Goal: Task Accomplishment & Management: Complete application form

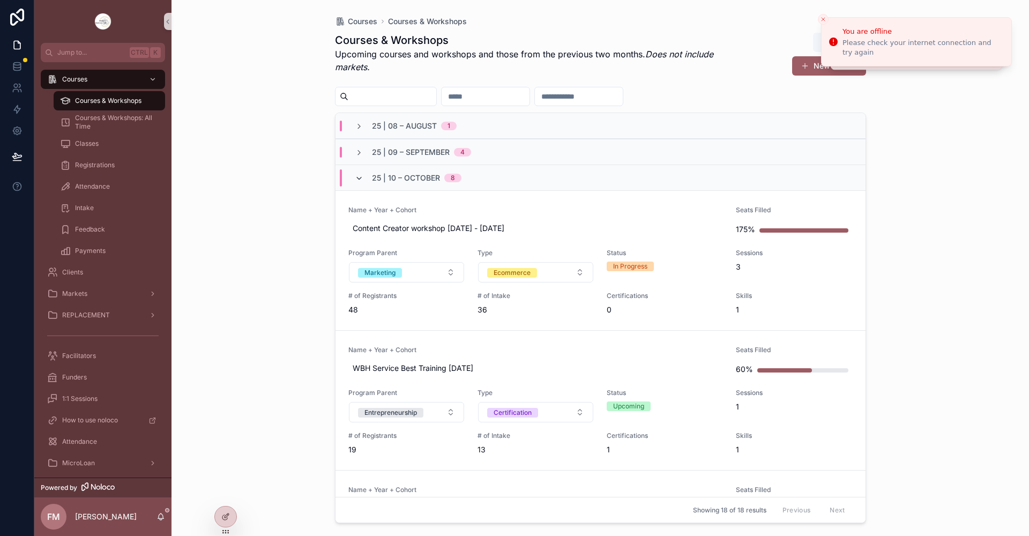
click at [358, 176] on icon "scrollable content" at bounding box center [359, 178] width 9 height 9
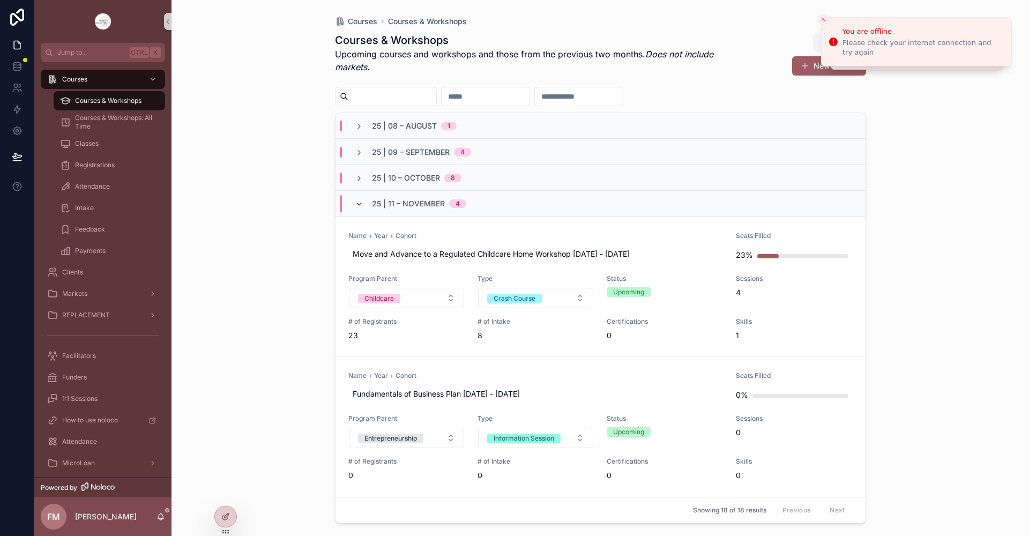
click at [355, 202] on icon "scrollable content" at bounding box center [359, 204] width 9 height 9
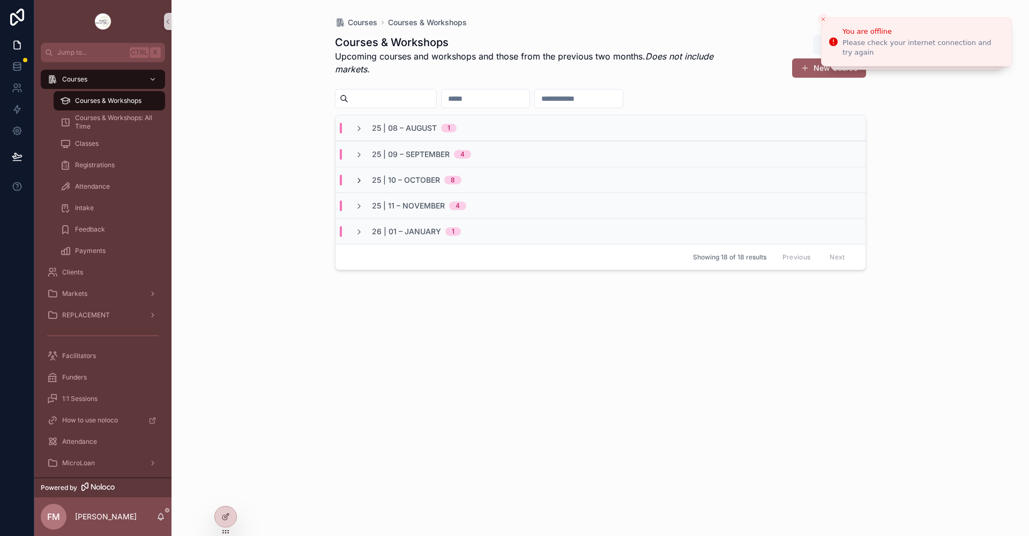
click at [358, 180] on icon "scrollable content" at bounding box center [359, 180] width 9 height 9
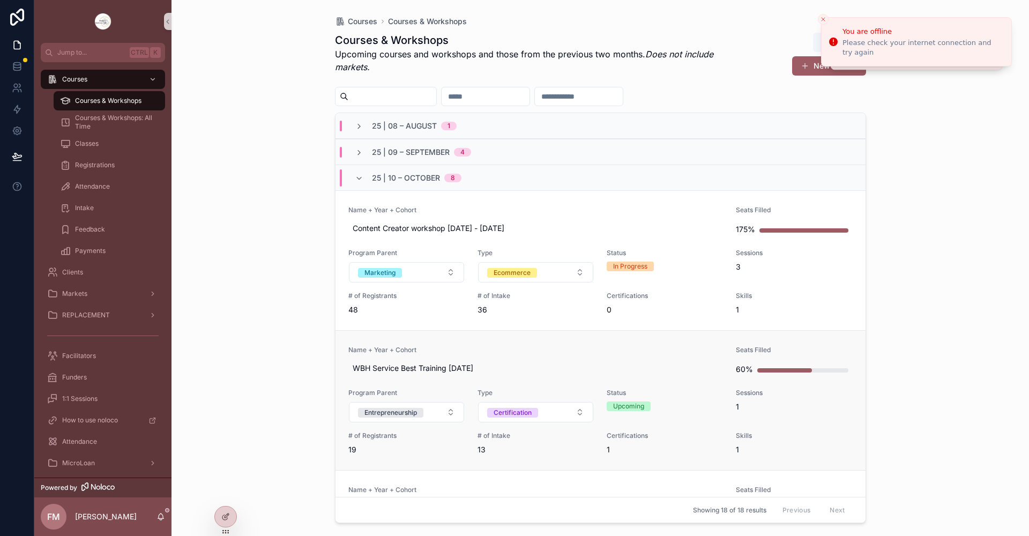
click at [556, 339] on link "Name + Year + Cohort WBH Service Best Training Oct 2 2025 Seats Filled 60% Prog…" at bounding box center [600, 400] width 530 height 140
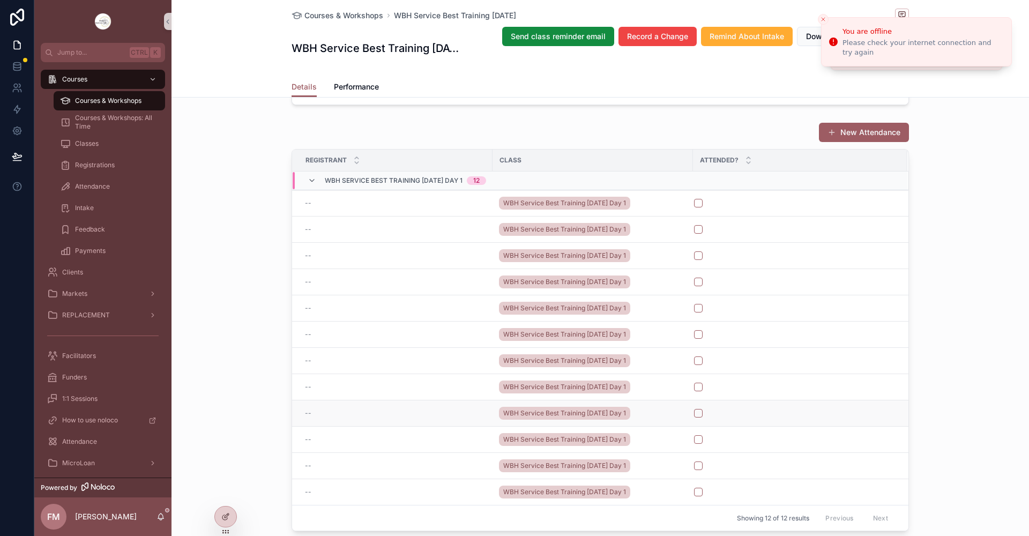
scroll to position [1072, 0]
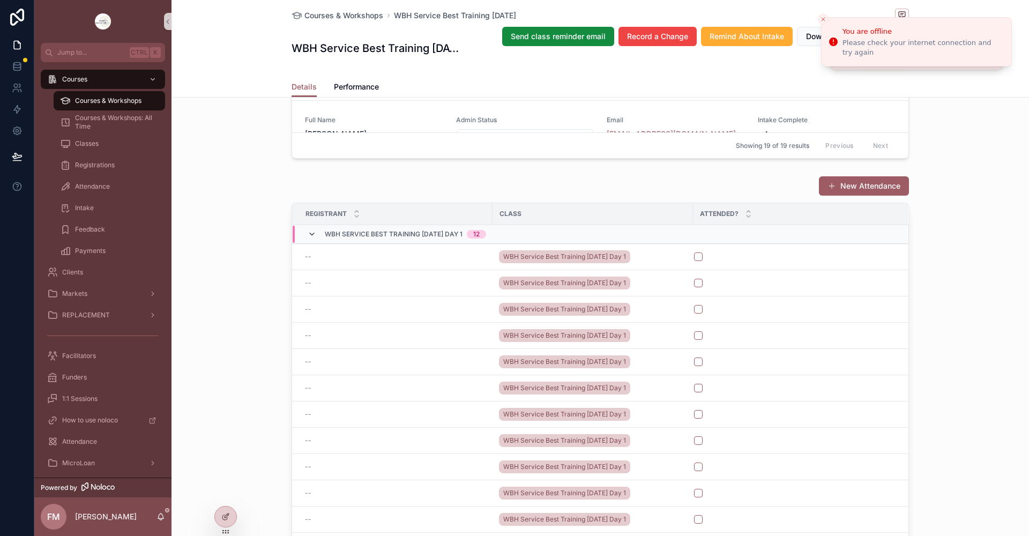
click at [310, 238] on icon "scrollable content" at bounding box center [312, 234] width 9 height 9
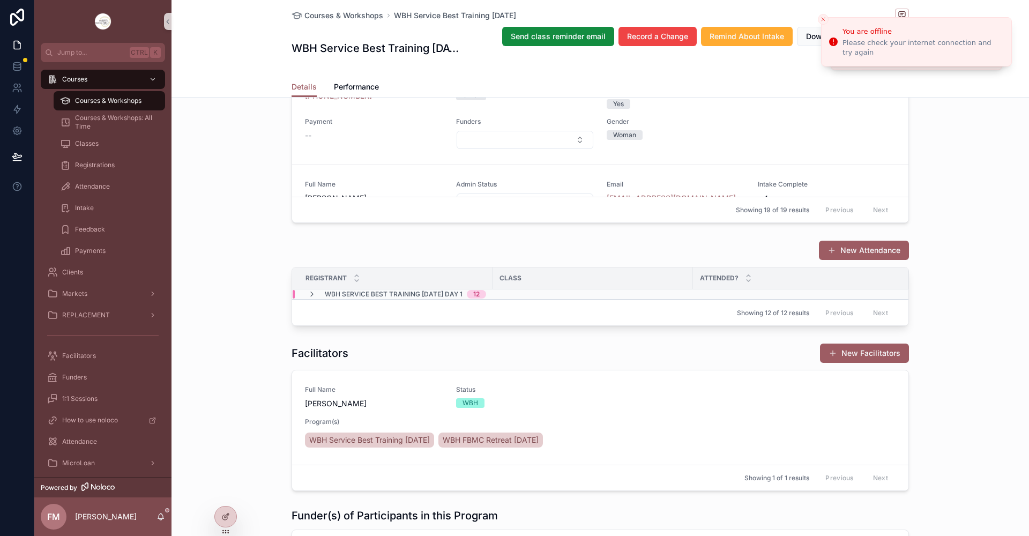
scroll to position [804, 0]
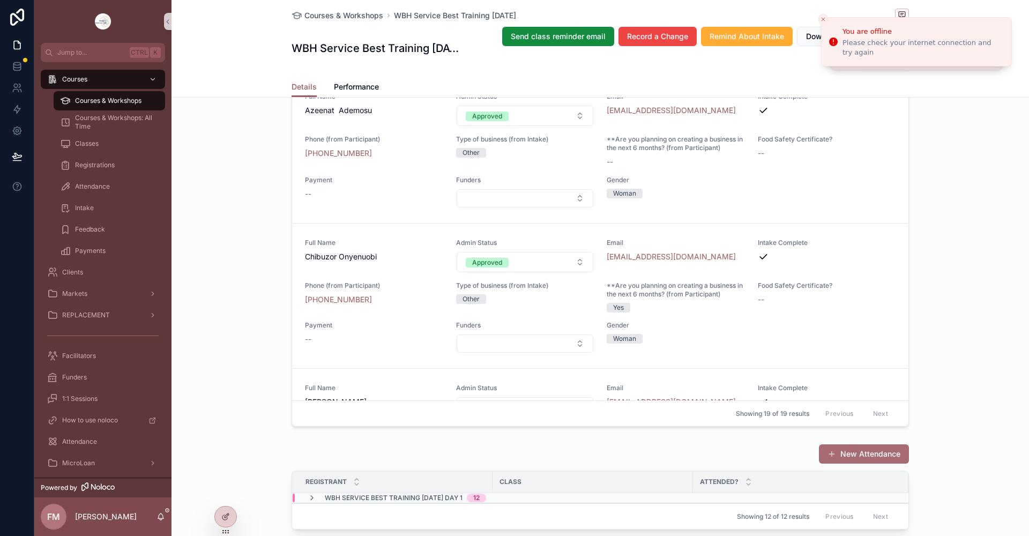
click at [859, 463] on button "New Attendance" at bounding box center [864, 453] width 90 height 19
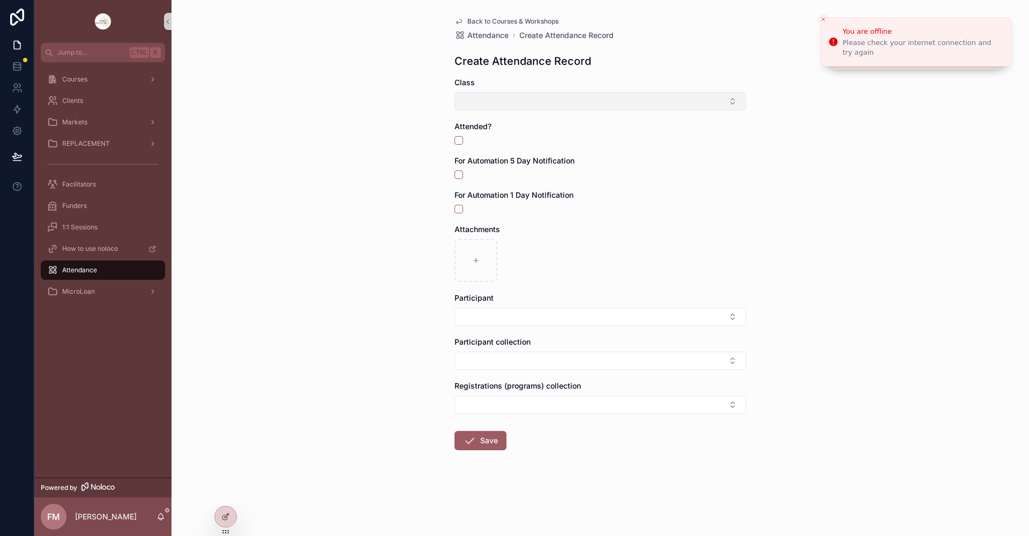
click at [482, 98] on button "Select Button" at bounding box center [599, 101] width 291 height 18
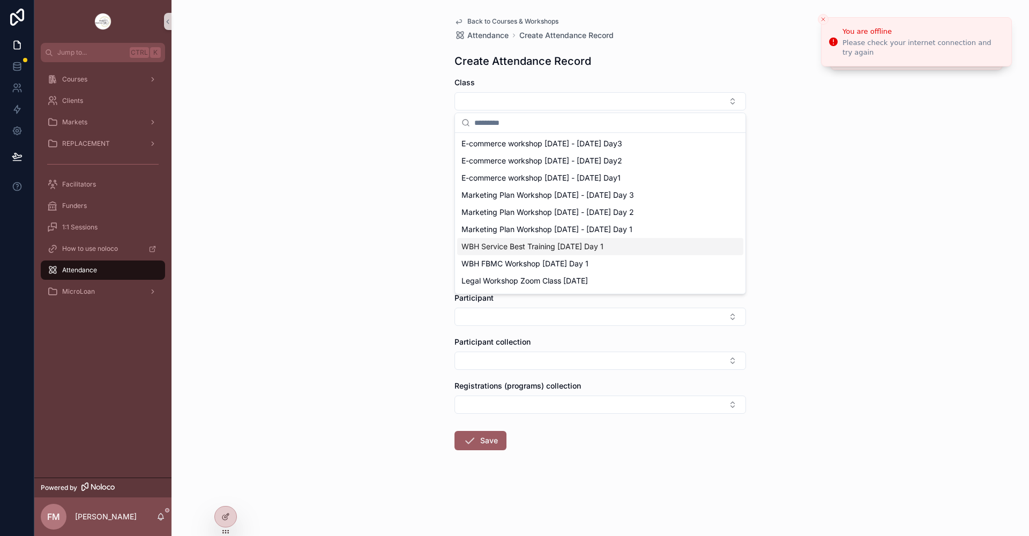
click at [505, 246] on span "WBH Service Best Training Oct 2 2025 Day 1" at bounding box center [532, 246] width 142 height 11
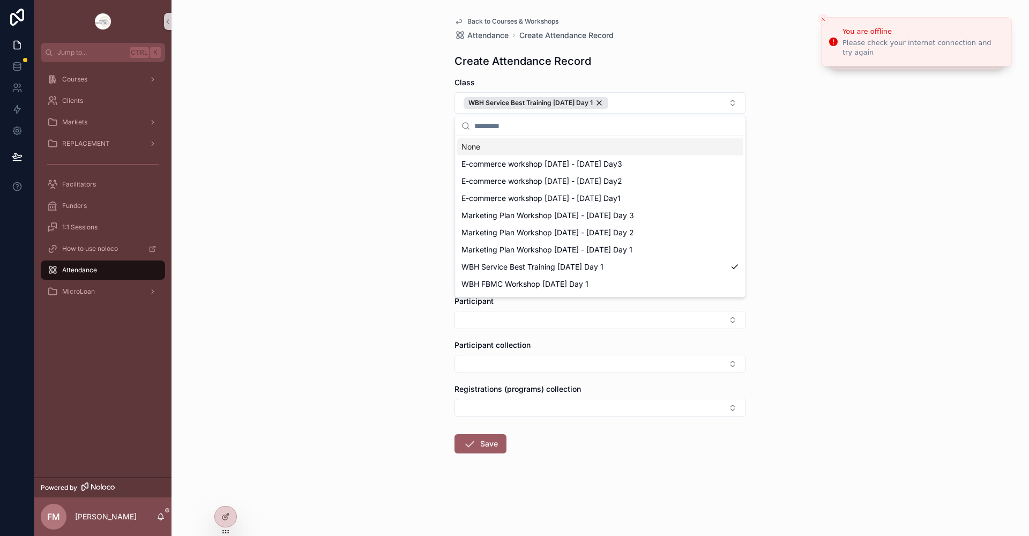
click at [866, 159] on div "Back to Courses & Workshops Attendance Create Attendance Record Create Attendan…" at bounding box center [599, 268] width 857 height 536
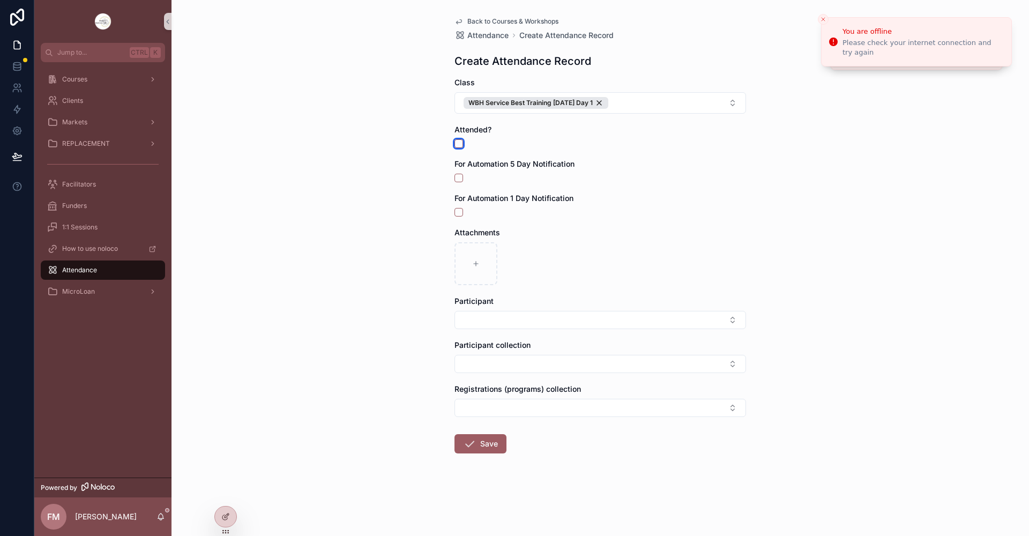
click at [459, 143] on button "scrollable content" at bounding box center [458, 143] width 9 height 9
click at [492, 315] on button "Select Button" at bounding box center [599, 320] width 291 height 18
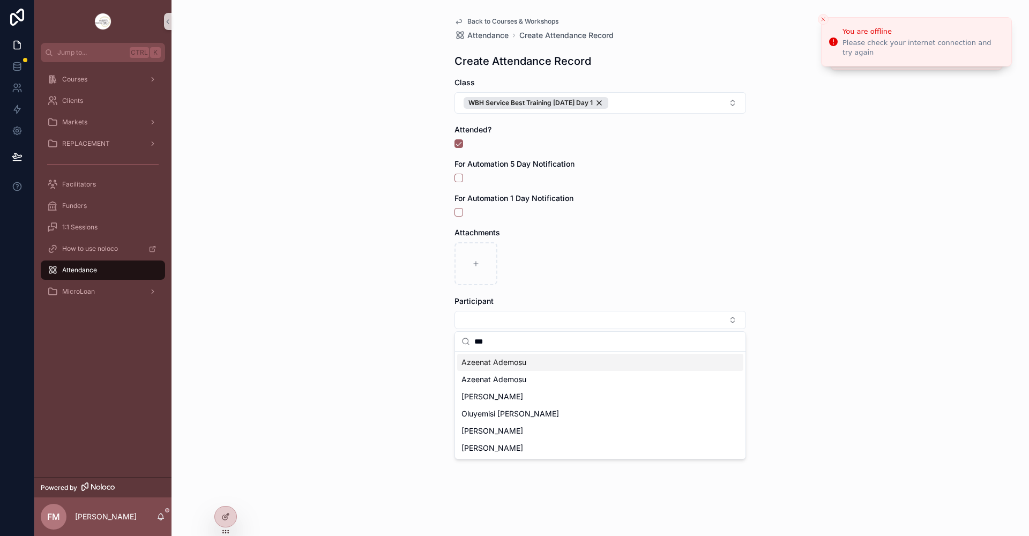
type input "***"
click at [519, 362] on span "Azeenat Ademosu" at bounding box center [493, 362] width 65 height 11
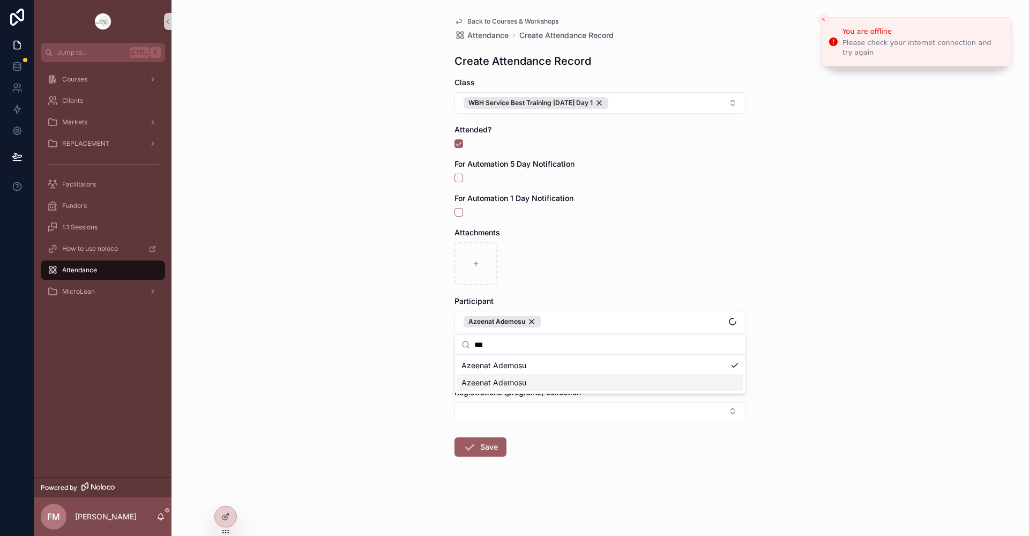
click at [880, 339] on div "Back to Courses & Workshops Attendance Create Attendance Record Create Attendan…" at bounding box center [599, 268] width 857 height 536
click at [606, 363] on button "Select Button" at bounding box center [599, 367] width 291 height 18
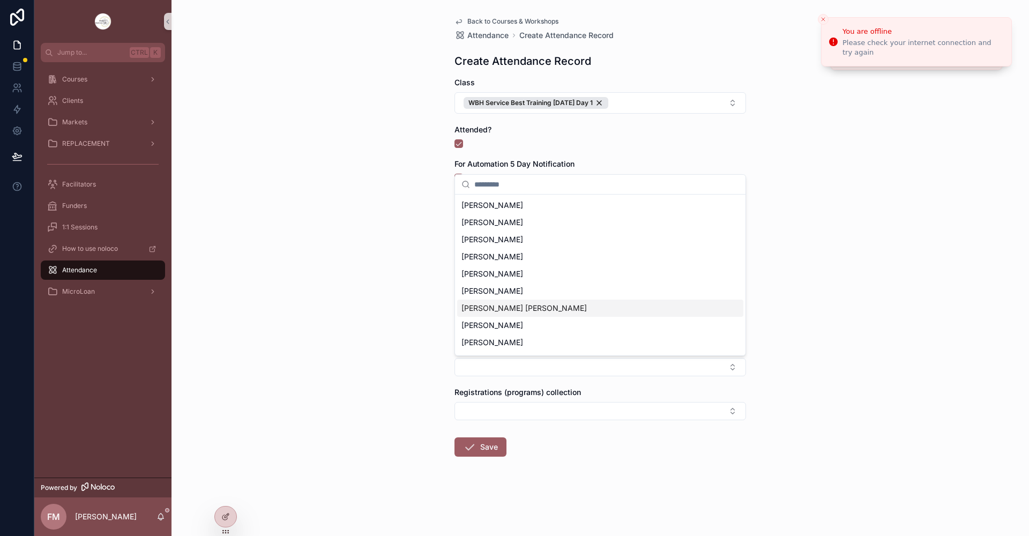
click at [807, 304] on div "Back to Courses & Workshops Attendance Create Attendance Record Create Attendan…" at bounding box center [599, 268] width 857 height 536
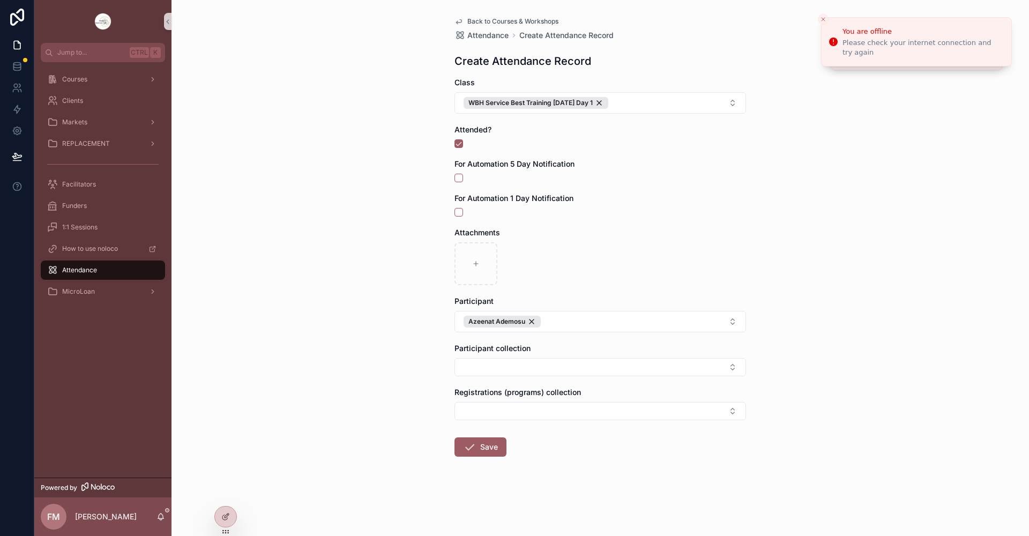
click at [924, 295] on div "Back to Courses & Workshops Attendance Create Attendance Record Create Attendan…" at bounding box center [599, 268] width 857 height 536
click at [568, 363] on button "Select Button" at bounding box center [599, 367] width 291 height 18
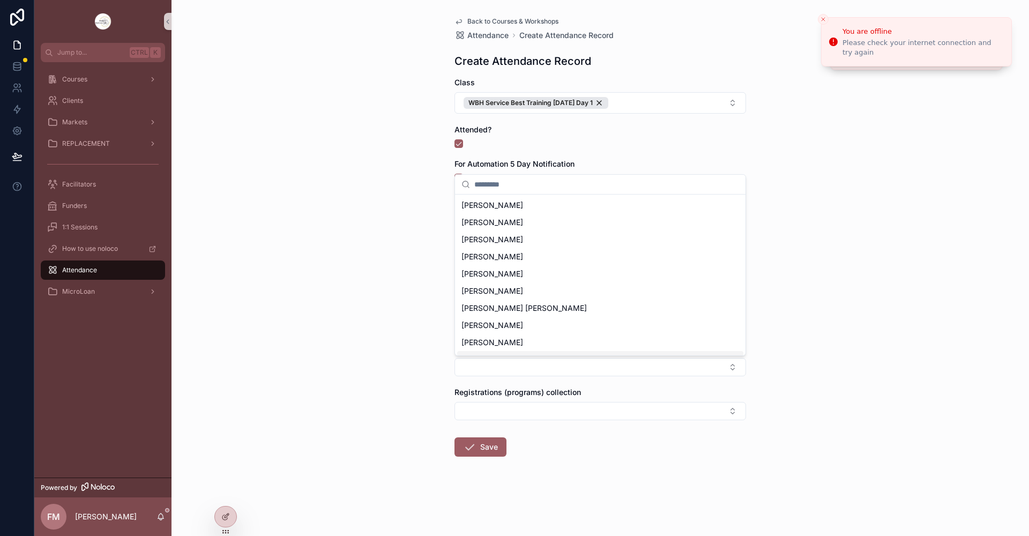
click at [857, 334] on div "Back to Courses & Workshops Attendance Create Attendance Record Create Attendan…" at bounding box center [599, 268] width 857 height 536
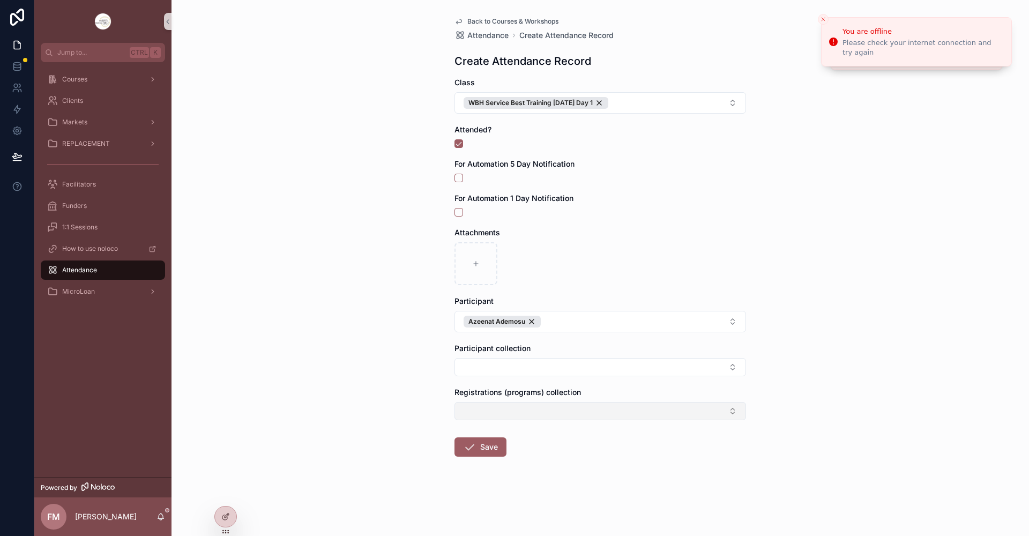
click at [511, 413] on button "Select Button" at bounding box center [599, 411] width 291 height 18
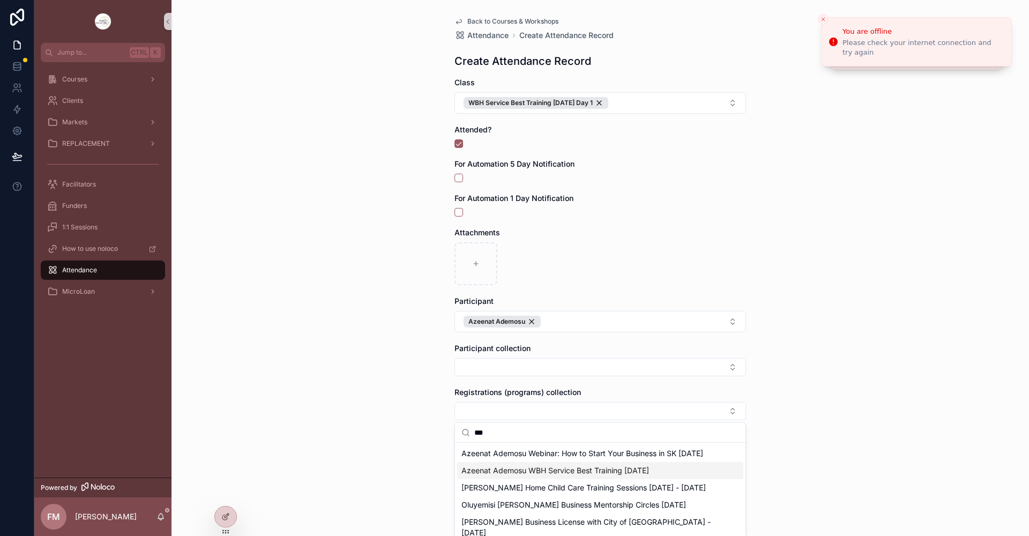
type input "***"
click at [606, 476] on span "Azeenat Ademosu WBH Service Best Training Oct 2 2025" at bounding box center [555, 470] width 188 height 11
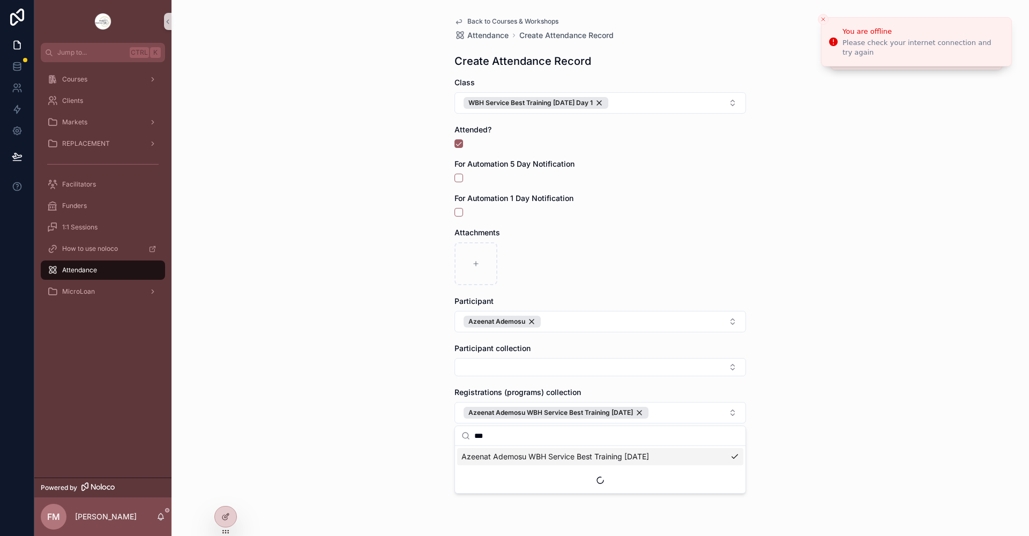
click at [825, 277] on div "Back to Courses & Workshops Attendance Create Attendance Record Create Attendan…" at bounding box center [599, 268] width 857 height 536
click at [484, 455] on button "Save" at bounding box center [480, 449] width 52 height 19
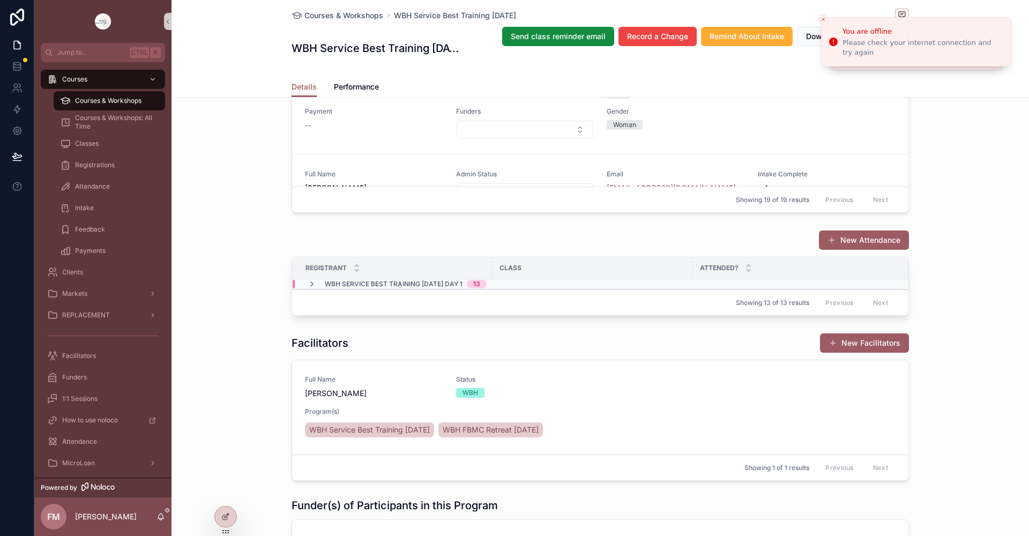
scroll to position [1018, 0]
click at [866, 249] on button "New Attendance" at bounding box center [864, 239] width 90 height 19
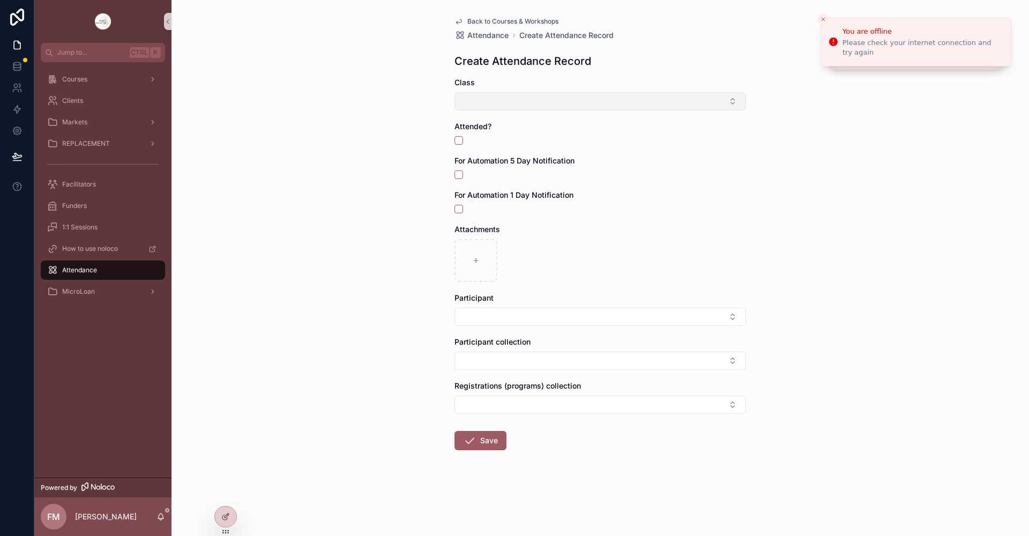
click at [560, 101] on button "Select Button" at bounding box center [599, 101] width 291 height 18
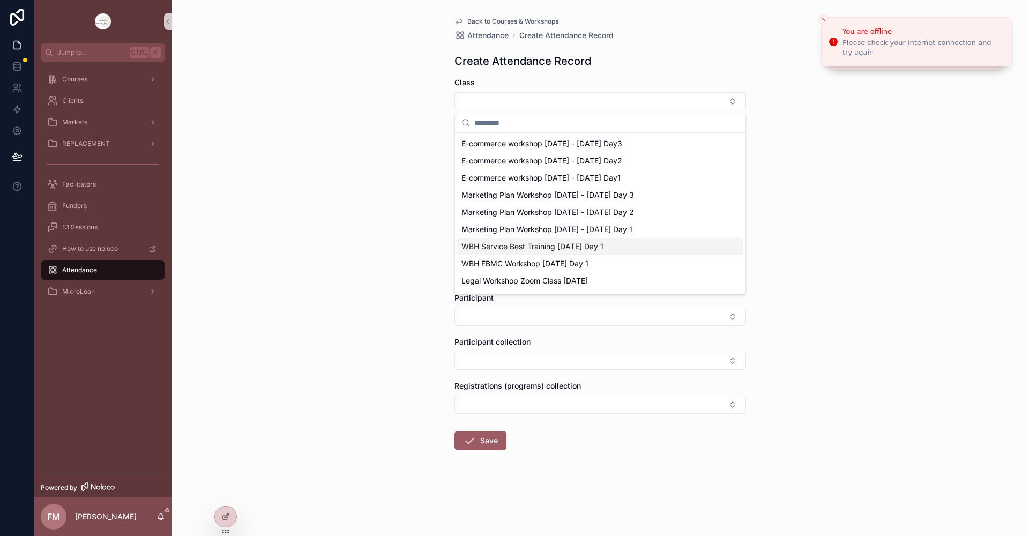
click at [557, 243] on span "WBH Service Best Training Oct 2 2025 Day 1" at bounding box center [532, 246] width 142 height 11
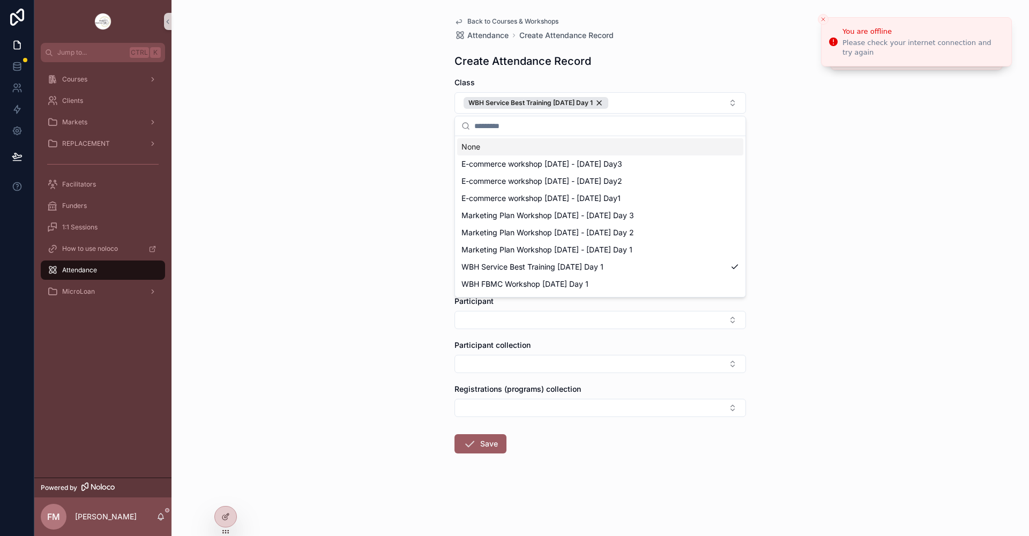
click at [827, 133] on div "Back to Courses & Workshops Attendance Create Attendance Record Create Attendan…" at bounding box center [599, 268] width 857 height 536
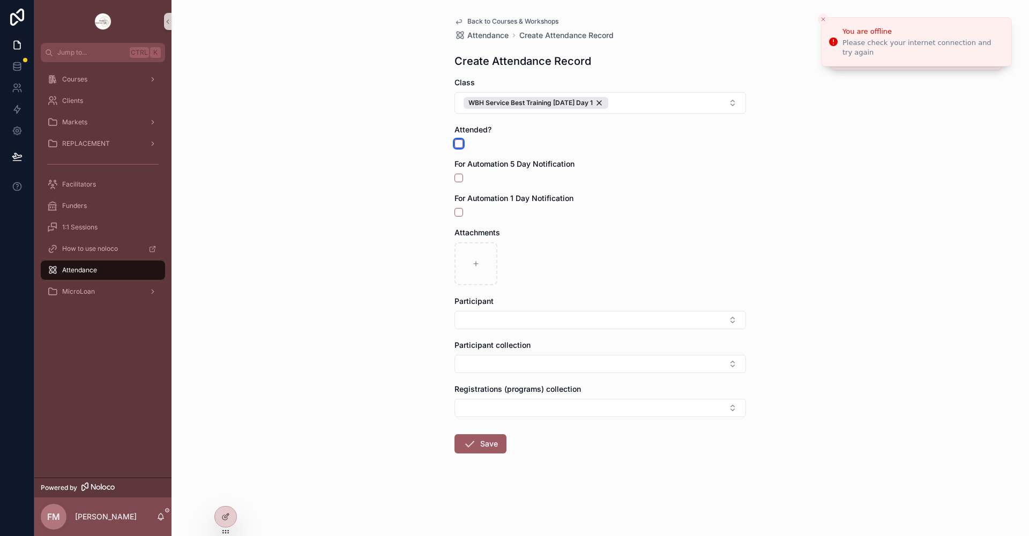
click at [459, 145] on button "scrollable content" at bounding box center [458, 143] width 9 height 9
click at [525, 323] on button "Select Button" at bounding box center [599, 320] width 291 height 18
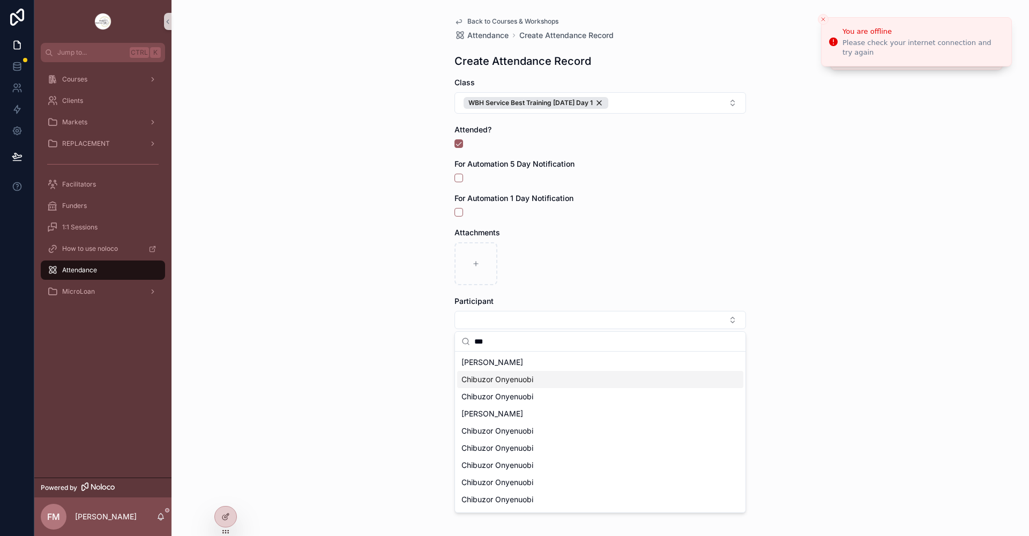
type input "***"
click at [531, 379] on span "Chibuzor Onyenuobi" at bounding box center [497, 379] width 72 height 11
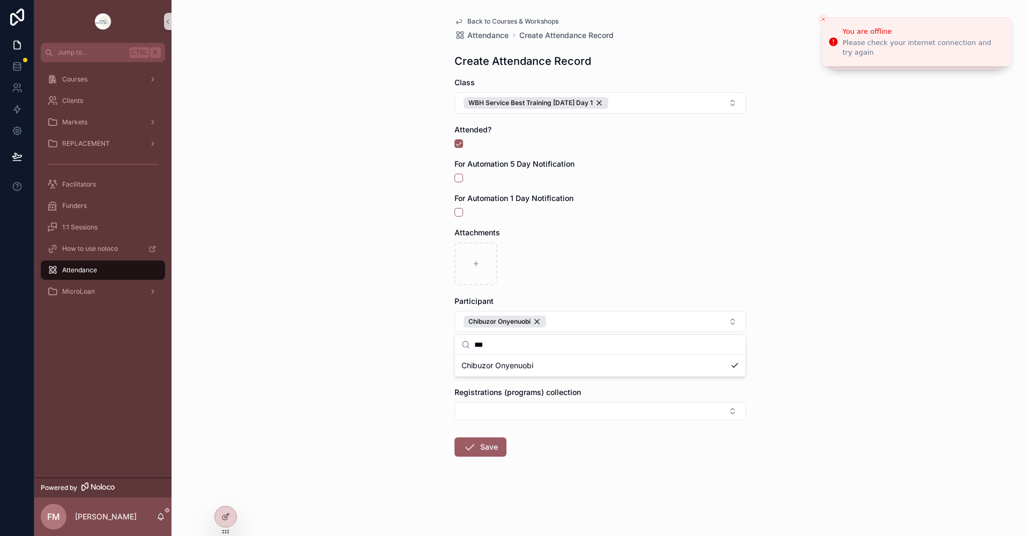
click at [859, 325] on div "Back to Courses & Workshops Attendance Create Attendance Record Create Attendan…" at bounding box center [599, 268] width 857 height 536
click at [591, 368] on button "Select Button" at bounding box center [599, 367] width 291 height 18
click at [900, 369] on div "Back to Courses & Workshops Attendance Create Attendance Record Create Attendan…" at bounding box center [599, 268] width 857 height 536
click at [653, 406] on button "Select Button" at bounding box center [599, 411] width 291 height 18
click at [520, 436] on input "**********" at bounding box center [606, 432] width 265 height 19
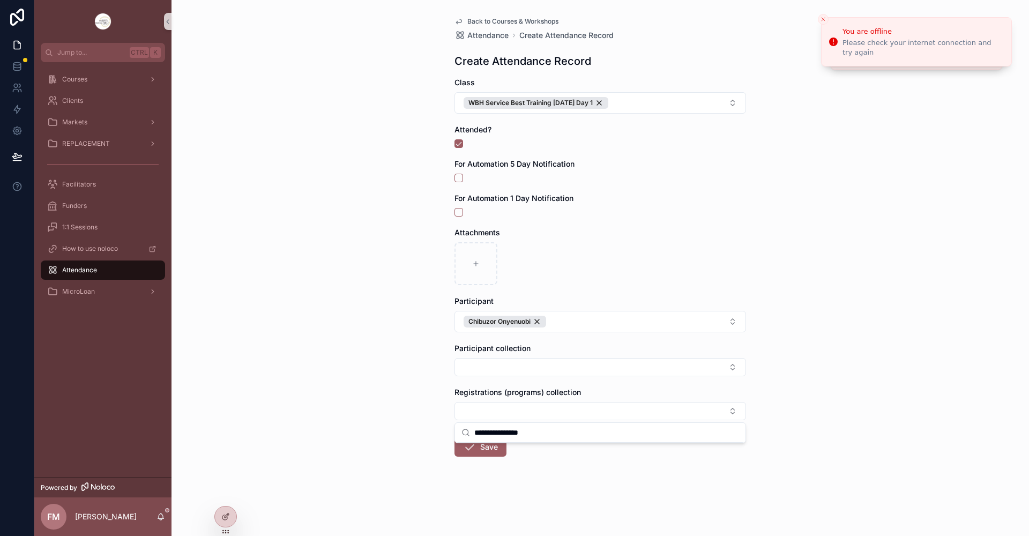
click at [520, 436] on input "**********" at bounding box center [606, 432] width 265 height 19
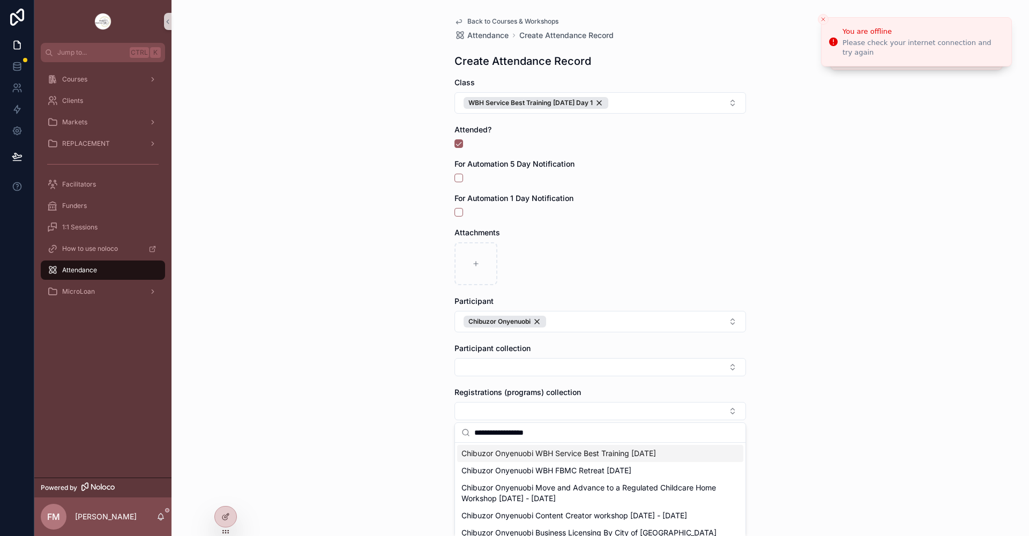
type input "**********"
click at [558, 451] on span "Chibuzor Onyenuobi WBH Service Best Training Oct 2 2025" at bounding box center [558, 453] width 195 height 11
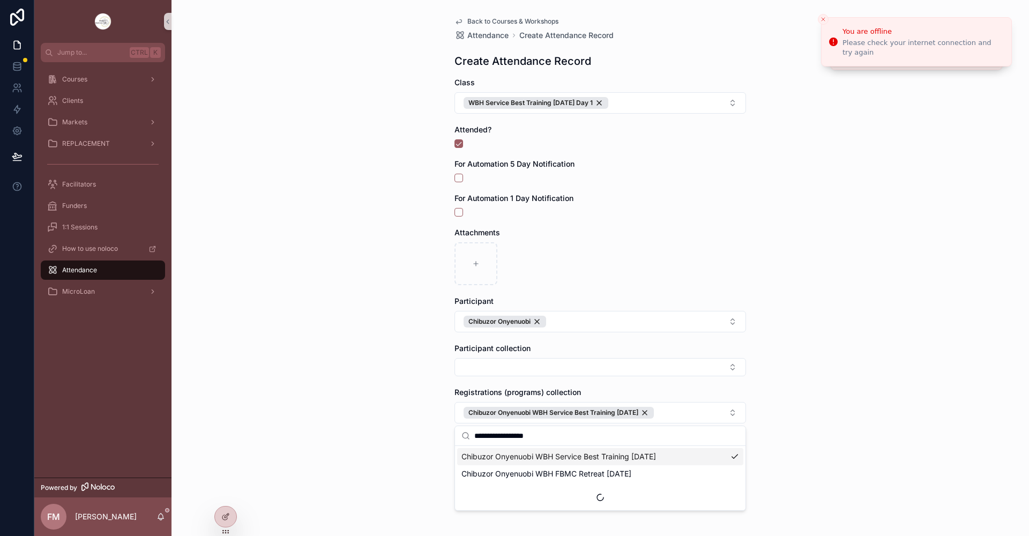
click at [857, 324] on div "Back to Courses & Workshops Attendance Create Attendance Record Create Attendan…" at bounding box center [599, 268] width 857 height 536
click at [482, 452] on button "Save" at bounding box center [480, 449] width 52 height 19
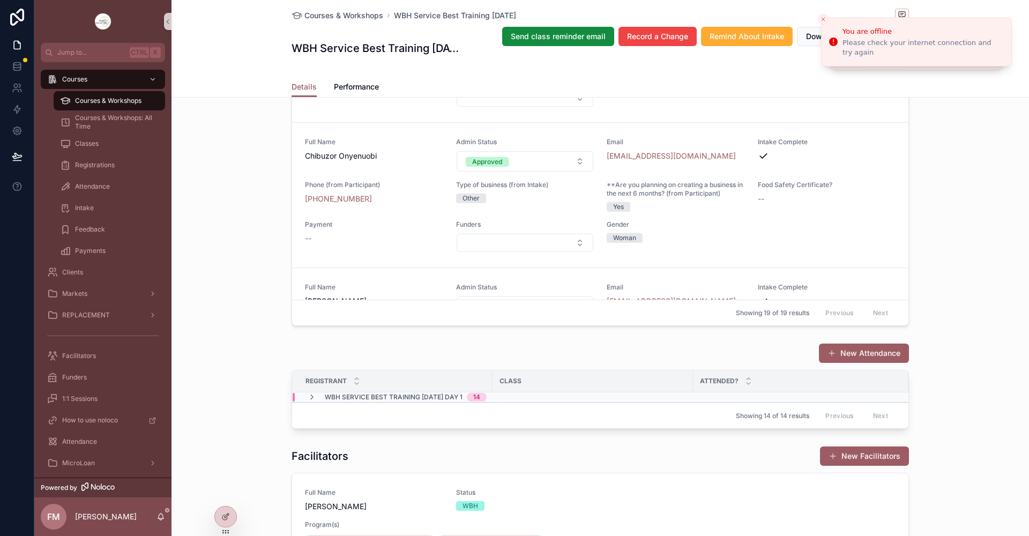
scroll to position [911, 0]
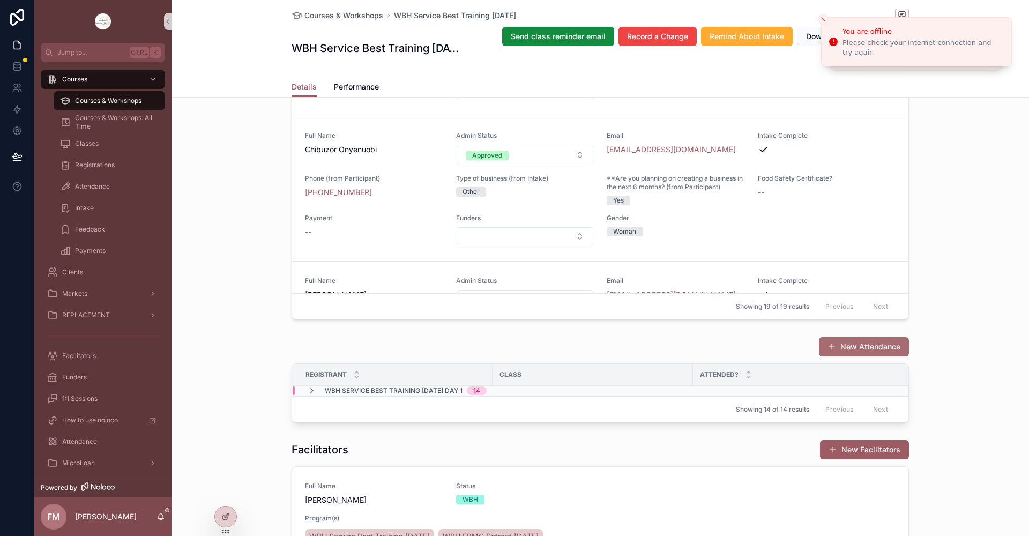
click at [842, 356] on button "New Attendance" at bounding box center [864, 346] width 90 height 19
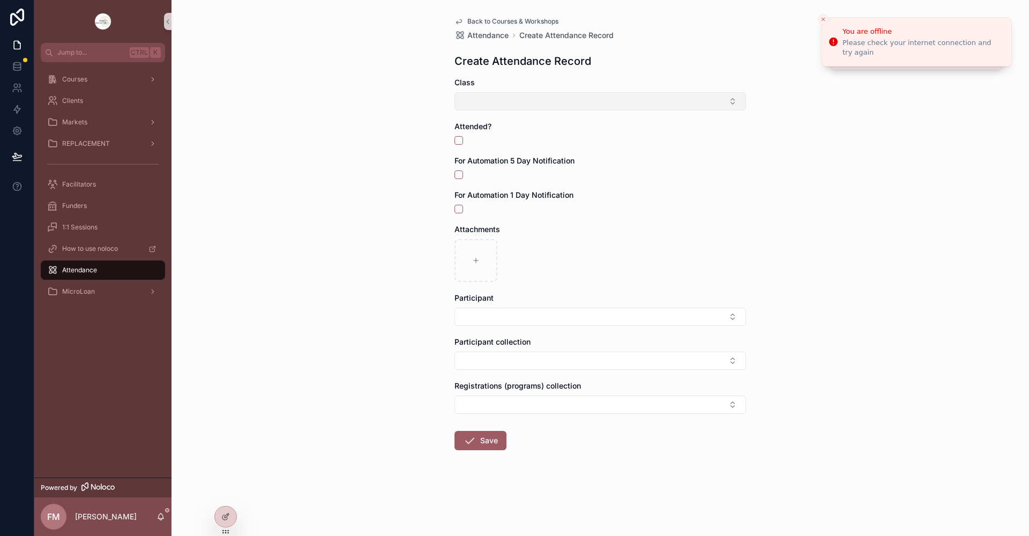
click at [530, 104] on button "Select Button" at bounding box center [599, 101] width 291 height 18
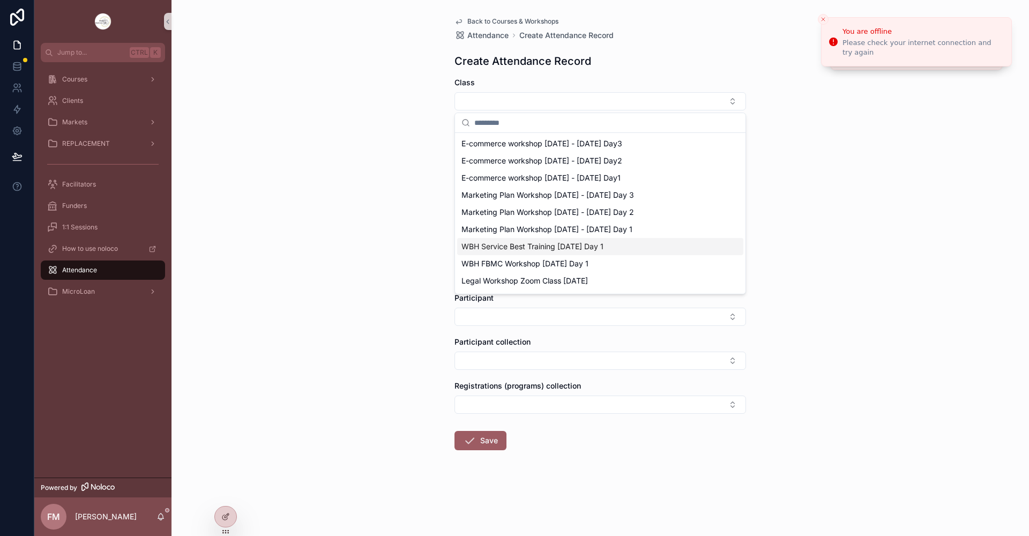
click at [546, 245] on span "WBH Service Best Training Oct 2 2025 Day 1" at bounding box center [532, 246] width 142 height 11
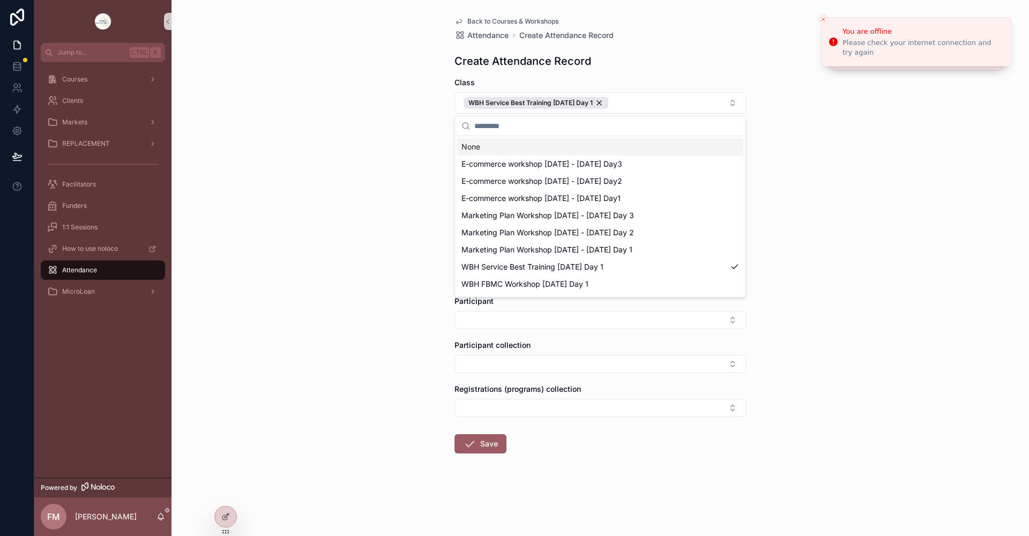
click at [405, 152] on div "Back to Courses & Workshops Attendance Create Attendance Record Create Attendan…" at bounding box center [599, 268] width 857 height 536
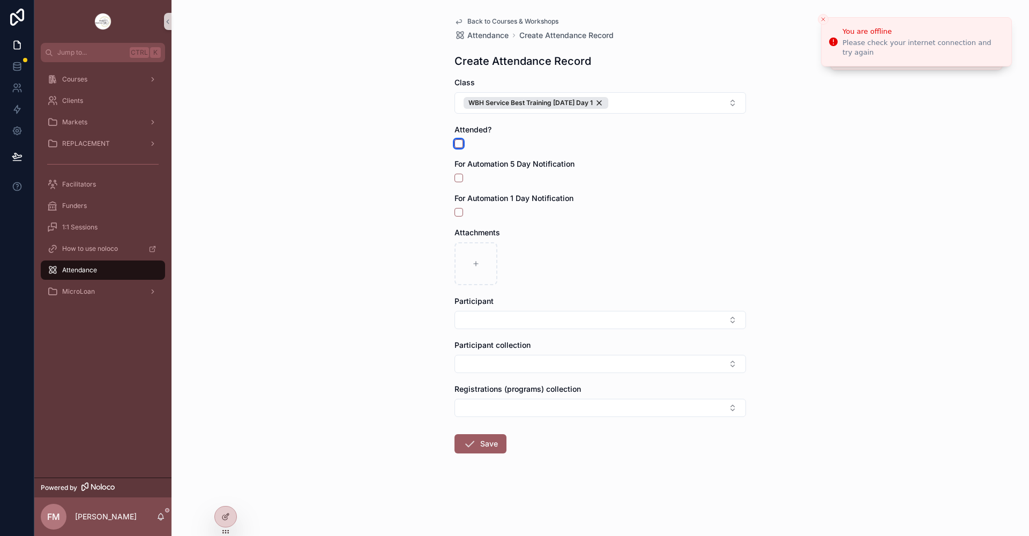
click at [459, 145] on button "scrollable content" at bounding box center [458, 143] width 9 height 9
click at [506, 322] on button "Select Button" at bounding box center [599, 320] width 291 height 18
type input "********"
click at [558, 362] on div "Danielle Buenaventura" at bounding box center [600, 362] width 286 height 17
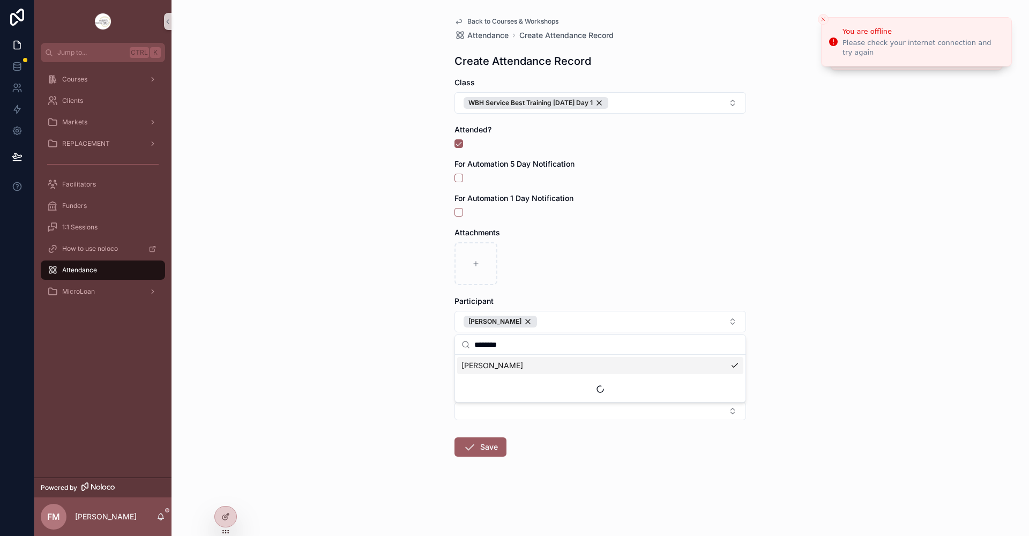
click at [396, 298] on div "Back to Courses & Workshops Attendance Create Attendance Record Create Attendan…" at bounding box center [599, 268] width 857 height 536
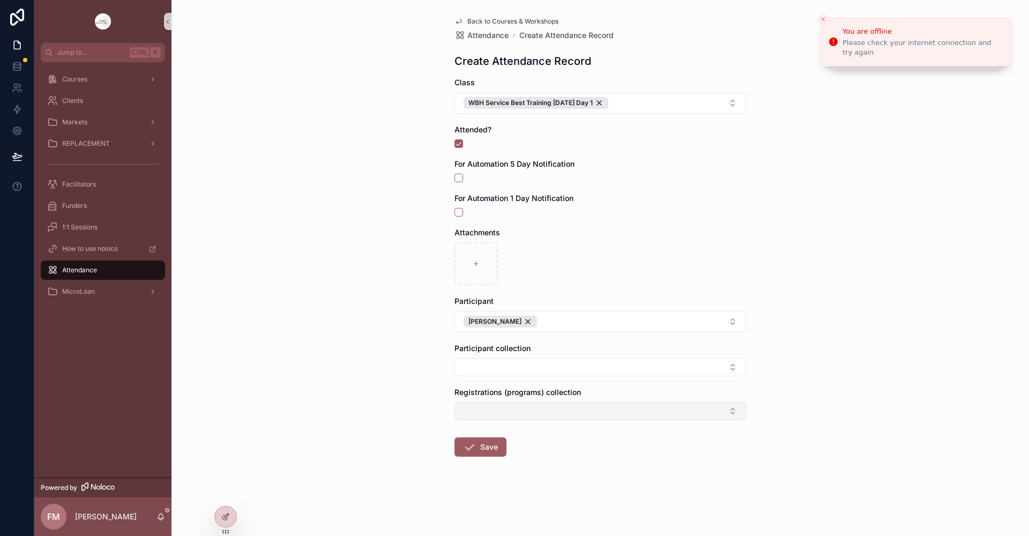
click at [493, 406] on button "Select Button" at bounding box center [599, 411] width 291 height 18
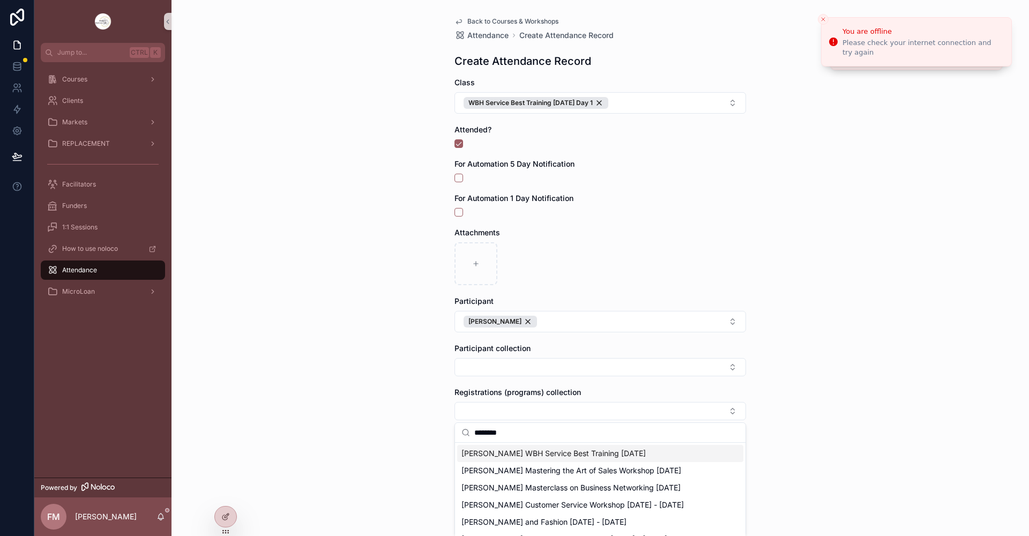
type input "********"
click at [581, 457] on span "Danielle Buenaventura WBH Service Best Training Oct 2 2025" at bounding box center [553, 453] width 184 height 11
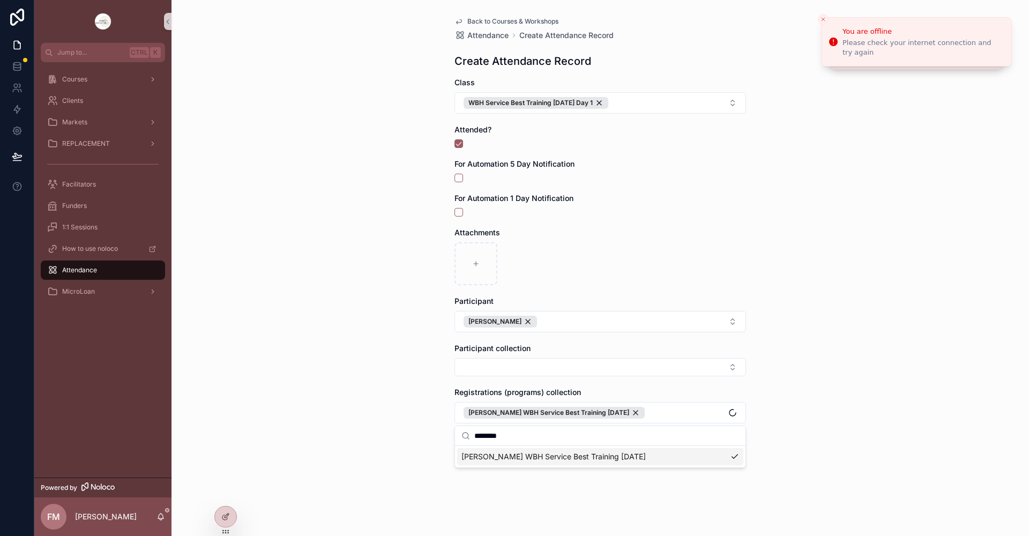
click at [382, 381] on div "Back to Courses & Workshops Attendance Create Attendance Record Create Attendan…" at bounding box center [599, 268] width 857 height 536
click at [475, 452] on icon "scrollable content" at bounding box center [469, 450] width 13 height 13
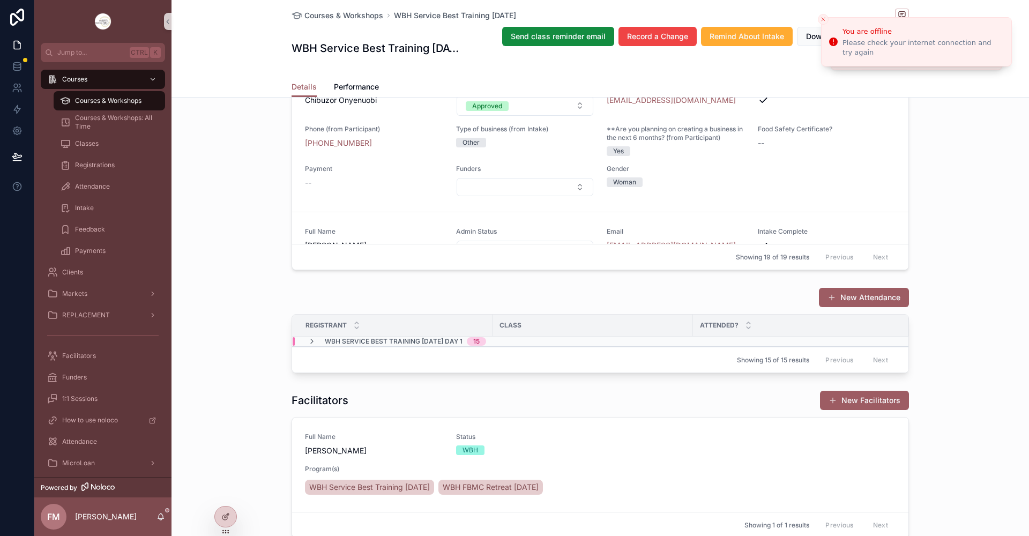
scroll to position [964, 0]
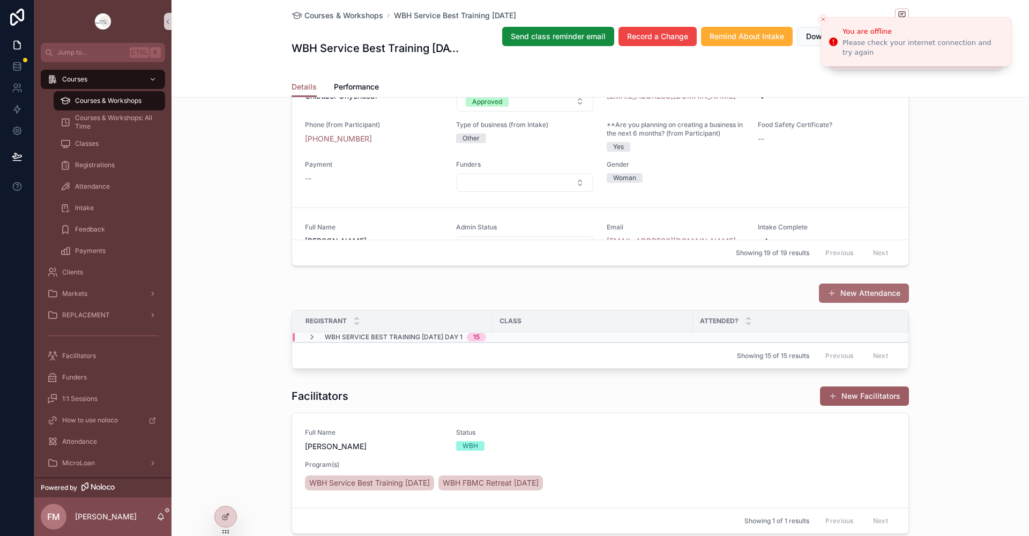
click at [894, 303] on button "New Attendance" at bounding box center [864, 292] width 90 height 19
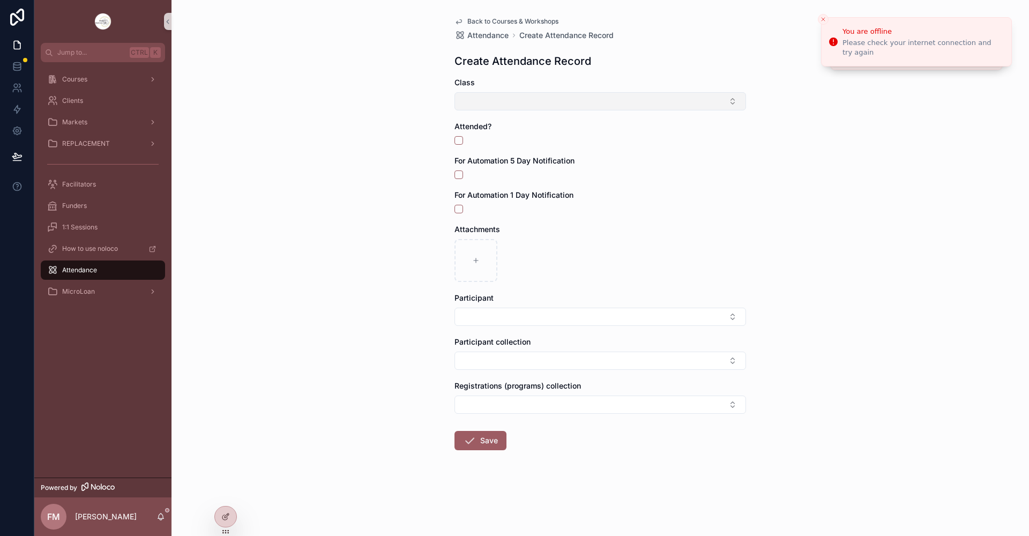
click at [549, 98] on button "Select Button" at bounding box center [599, 101] width 291 height 18
click at [553, 120] on input "*********" at bounding box center [606, 122] width 265 height 19
type input "*******"
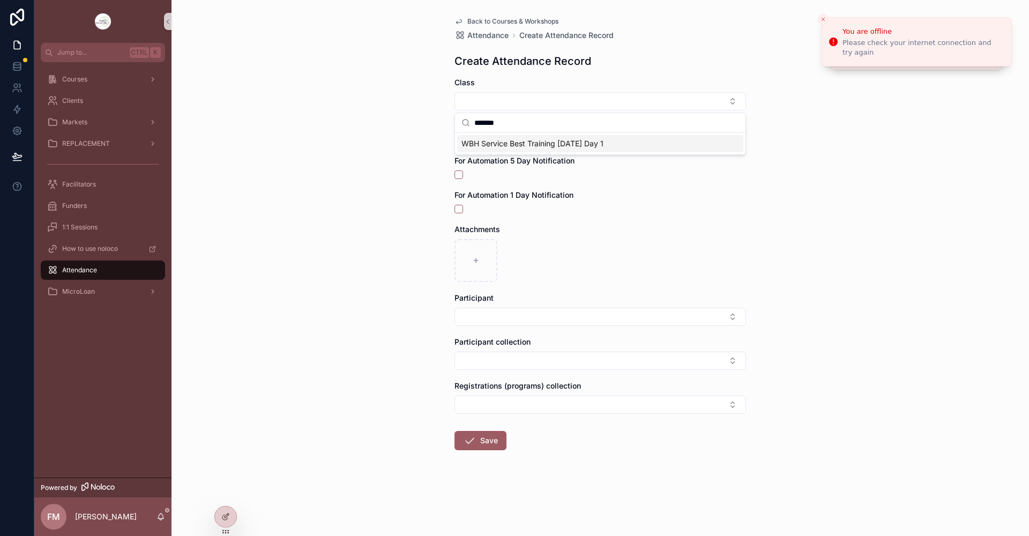
click at [603, 144] on span "WBH Service Best Training Oct 2 2025 Day 1" at bounding box center [532, 143] width 142 height 11
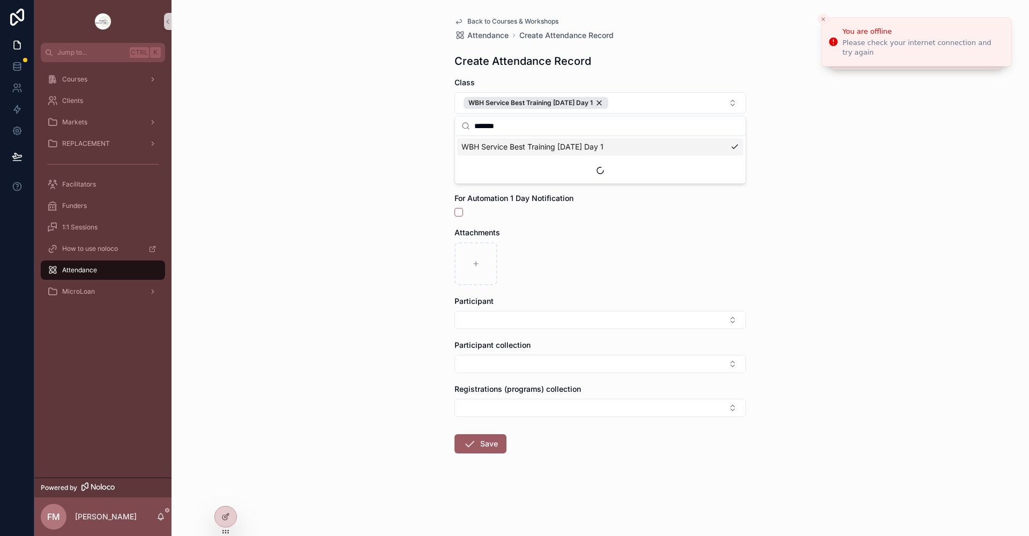
click at [395, 182] on div "Back to Courses & Workshops Attendance Create Attendance Record Create Attendan…" at bounding box center [599, 268] width 857 height 536
click at [461, 143] on button "scrollable content" at bounding box center [458, 143] width 9 height 9
click at [477, 317] on button "Select Button" at bounding box center [599, 320] width 291 height 18
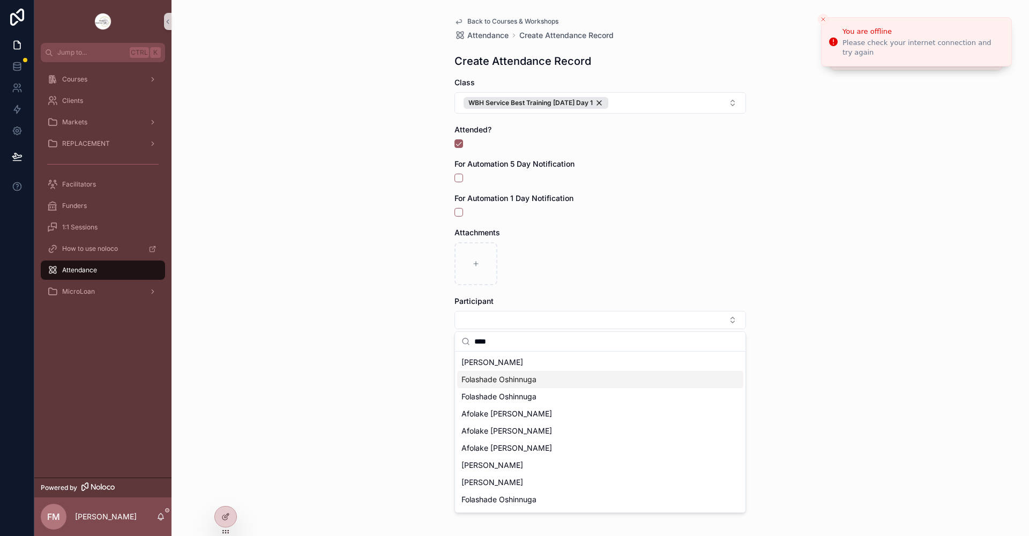
type input "****"
click at [502, 380] on span "Folashade Oshinnuga" at bounding box center [498, 379] width 75 height 11
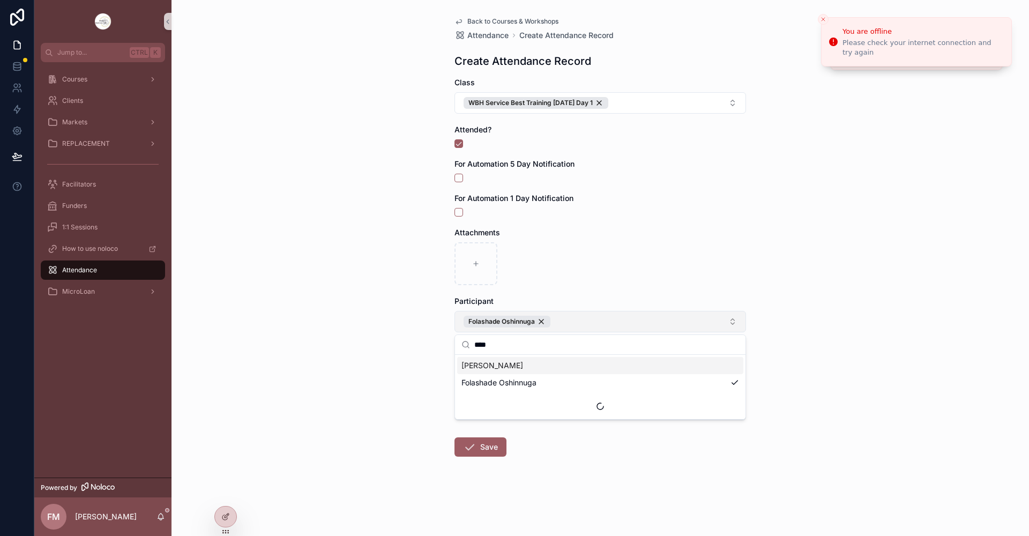
click at [734, 327] on button "Folashade Oshinnuga" at bounding box center [599, 321] width 291 height 21
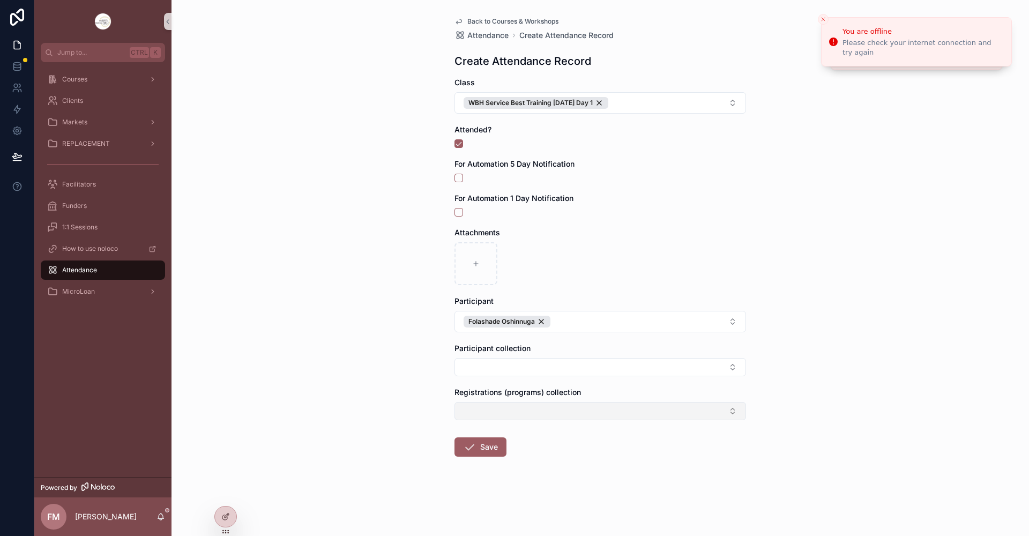
click at [642, 408] on button "Select Button" at bounding box center [599, 411] width 291 height 18
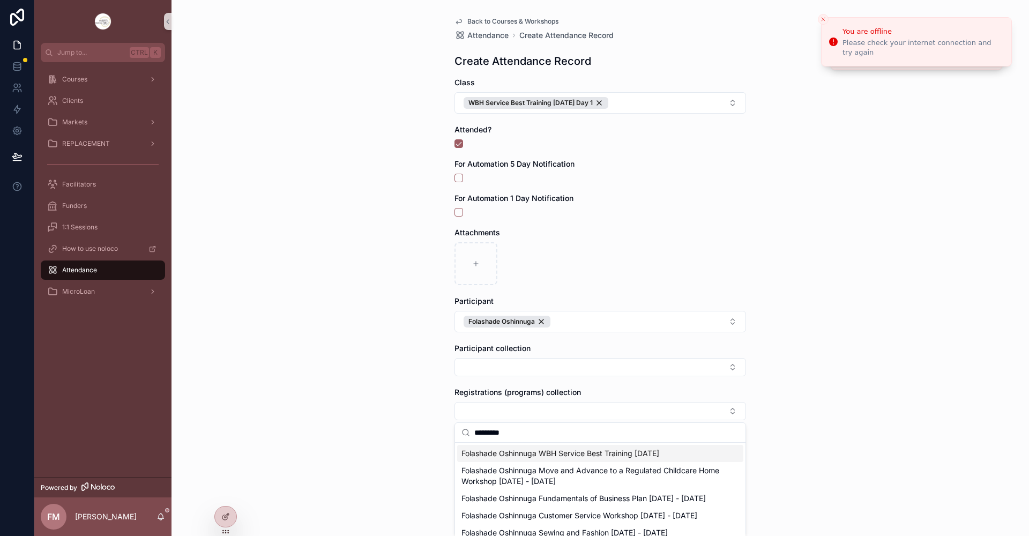
type input "*********"
click at [639, 454] on span "Folashade Oshinnuga WBH Service Best Training Oct 2 2025" at bounding box center [560, 453] width 198 height 11
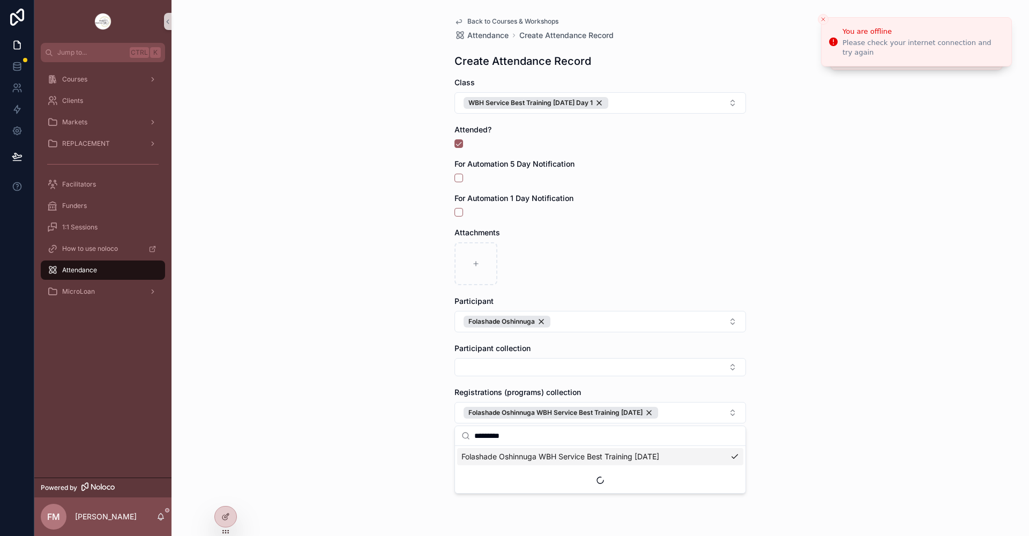
click at [935, 279] on div "Back to Courses & Workshops Attendance Create Attendance Record Create Attendan…" at bounding box center [599, 268] width 857 height 536
click at [497, 448] on button "Save" at bounding box center [480, 449] width 52 height 19
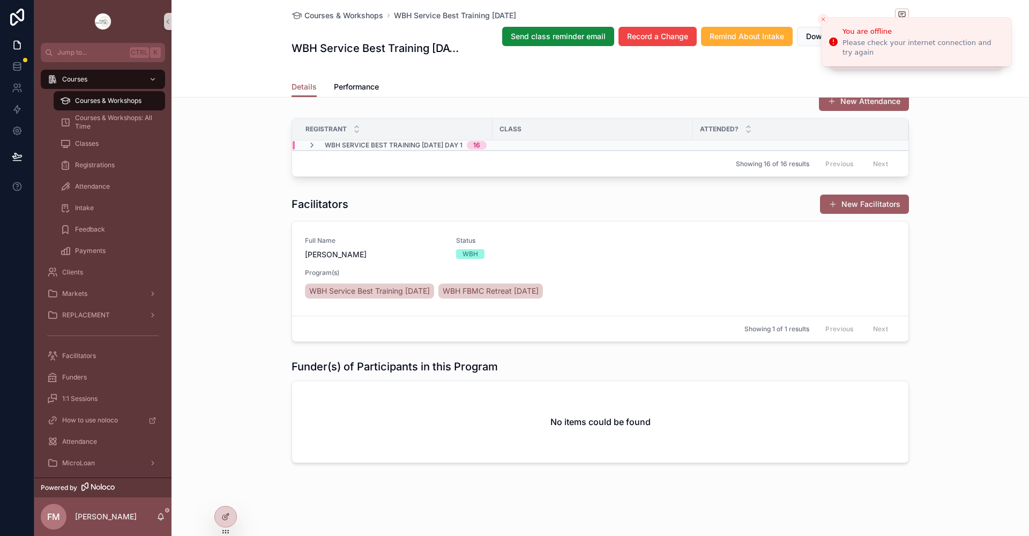
scroll to position [1179, 0]
click at [879, 104] on button "New Attendance" at bounding box center [864, 101] width 90 height 19
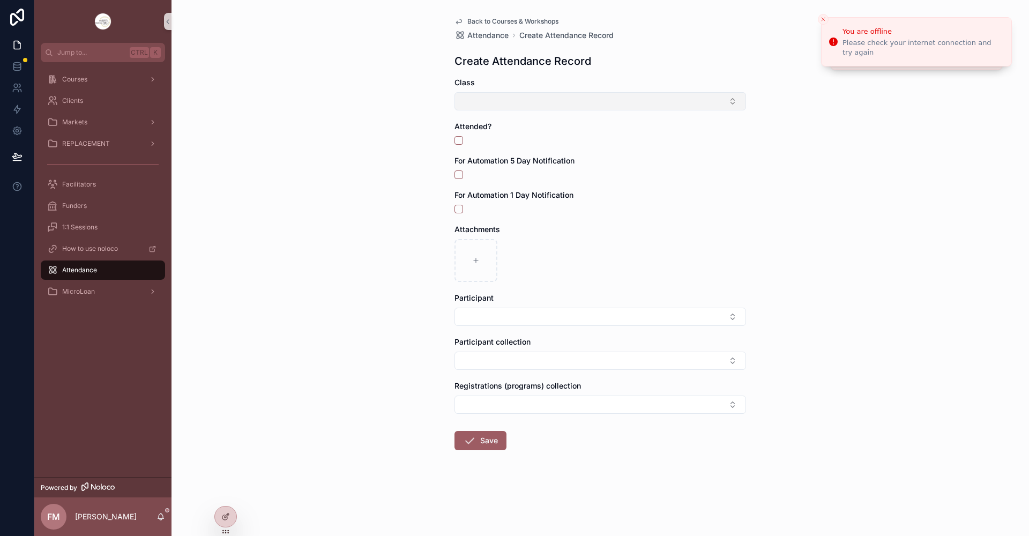
click at [566, 100] on button "Select Button" at bounding box center [599, 101] width 291 height 18
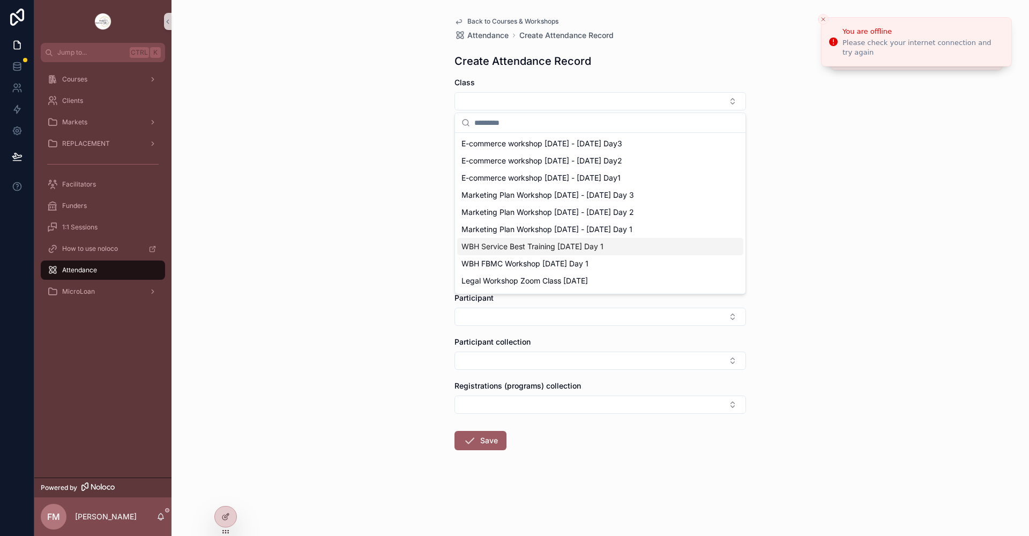
click at [553, 243] on span "WBH Service Best Training Oct 2 2025 Day 1" at bounding box center [532, 246] width 142 height 11
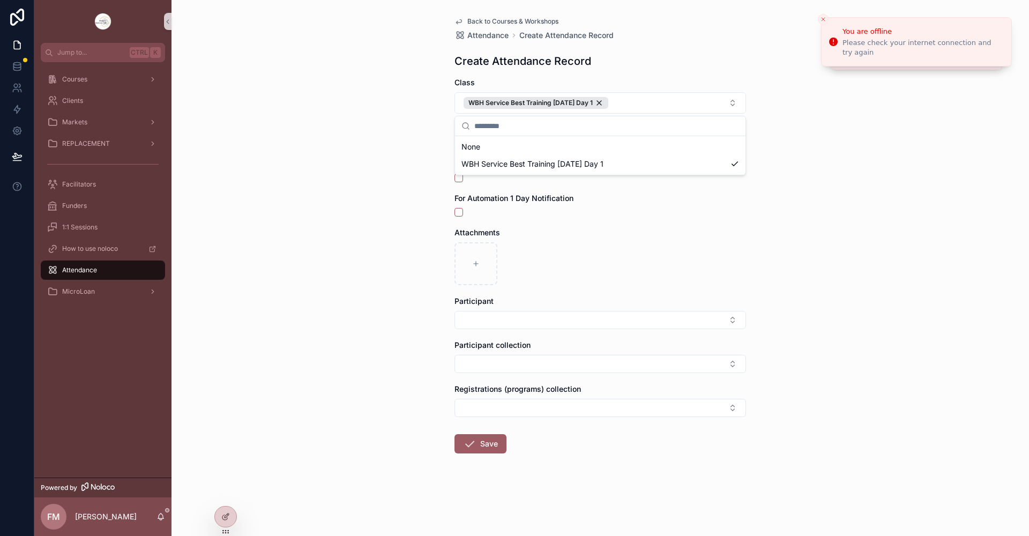
click at [401, 208] on div "Back to Courses & Workshops Attendance Create Attendance Record Create Attendan…" at bounding box center [599, 268] width 857 height 536
click at [460, 145] on button "scrollable content" at bounding box center [458, 143] width 9 height 9
click at [493, 314] on button "Select Button" at bounding box center [599, 320] width 291 height 18
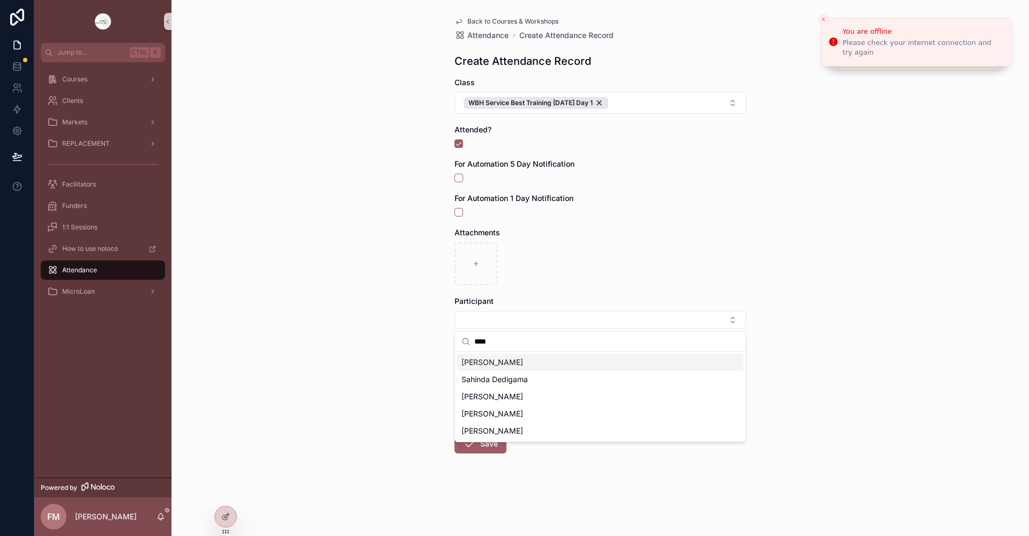
type input "****"
click at [507, 361] on div "Hind Laghlid" at bounding box center [600, 362] width 286 height 17
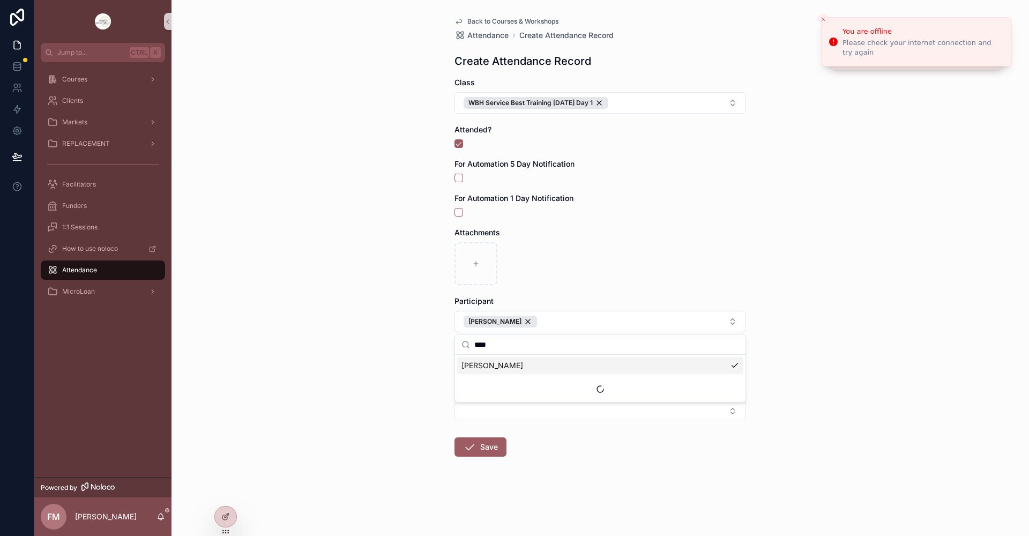
click at [391, 326] on div "Back to Courses & Workshops Attendance Create Attendance Record Create Attendan…" at bounding box center [599, 268] width 857 height 536
click at [507, 409] on button "Select Button" at bounding box center [599, 411] width 291 height 18
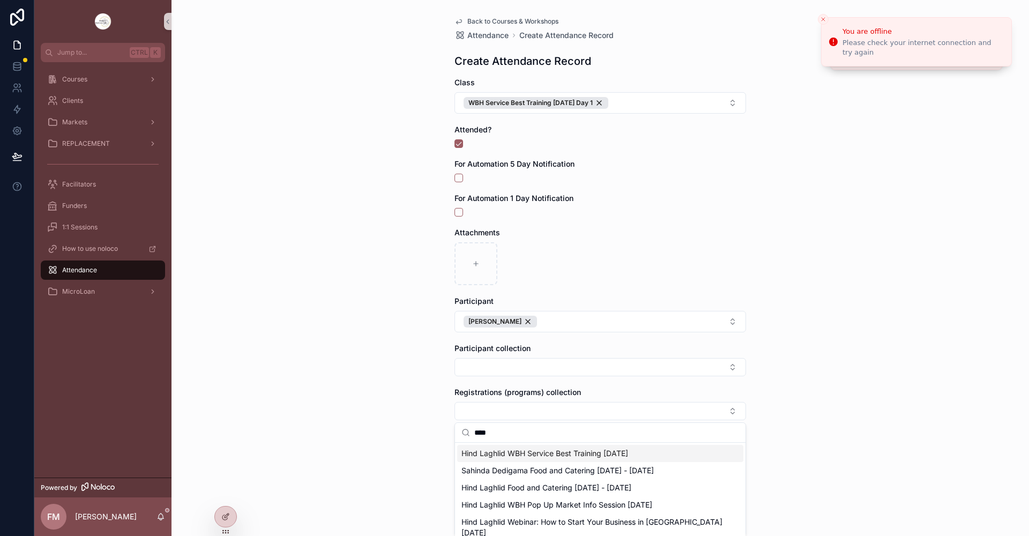
type input "****"
click at [576, 452] on span "Hind Laghlid WBH Service Best Training Oct 2 2025" at bounding box center [544, 453] width 167 height 11
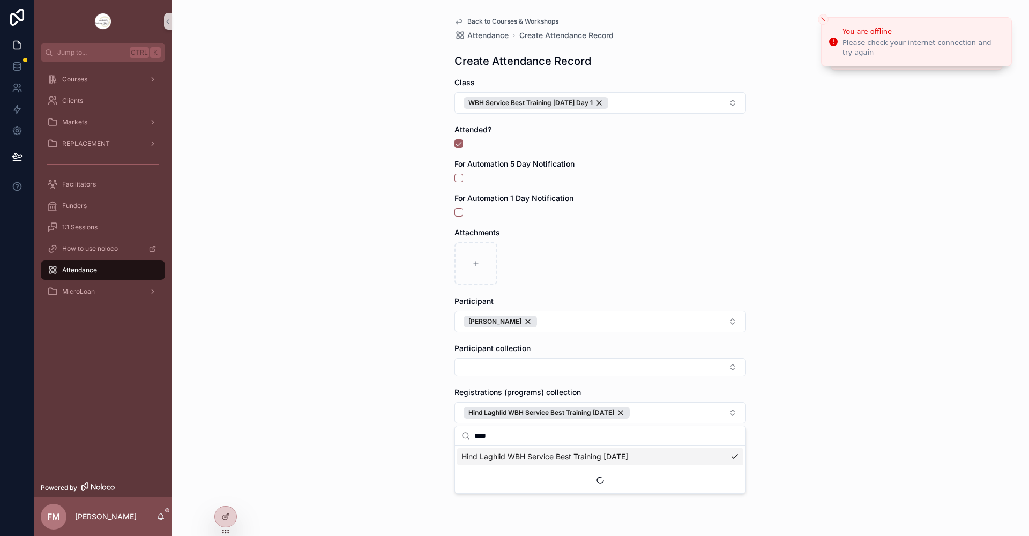
click at [932, 281] on div "Back to Courses & Workshops Attendance Create Attendance Record Create Attendan…" at bounding box center [599, 268] width 857 height 536
click at [496, 450] on button "Save" at bounding box center [480, 449] width 52 height 19
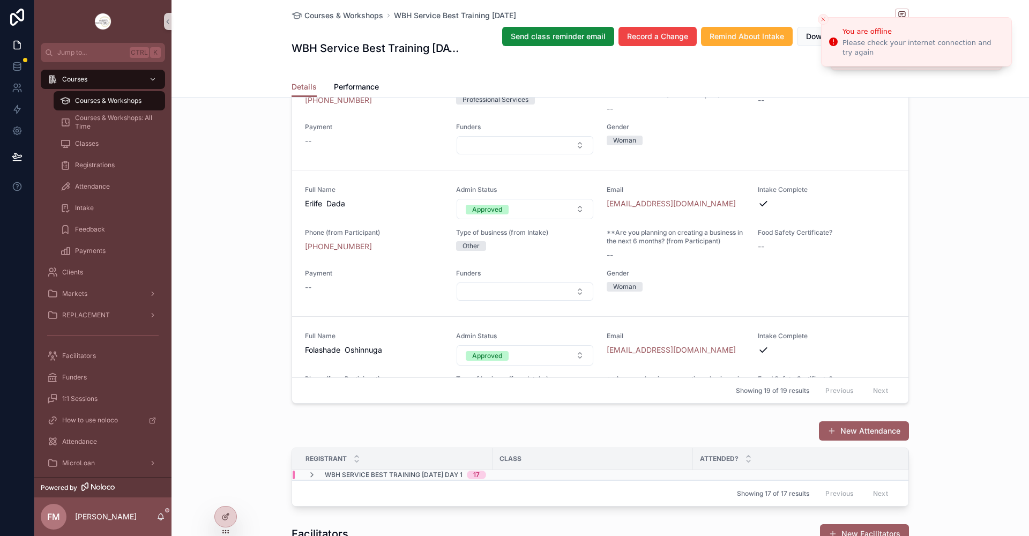
scroll to position [964, 0]
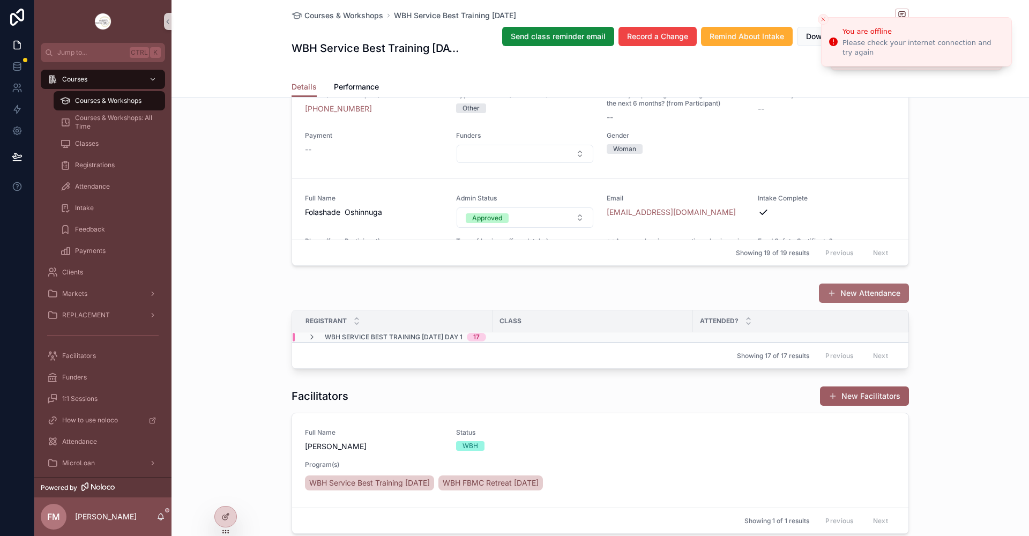
click at [891, 303] on button "New Attendance" at bounding box center [864, 292] width 90 height 19
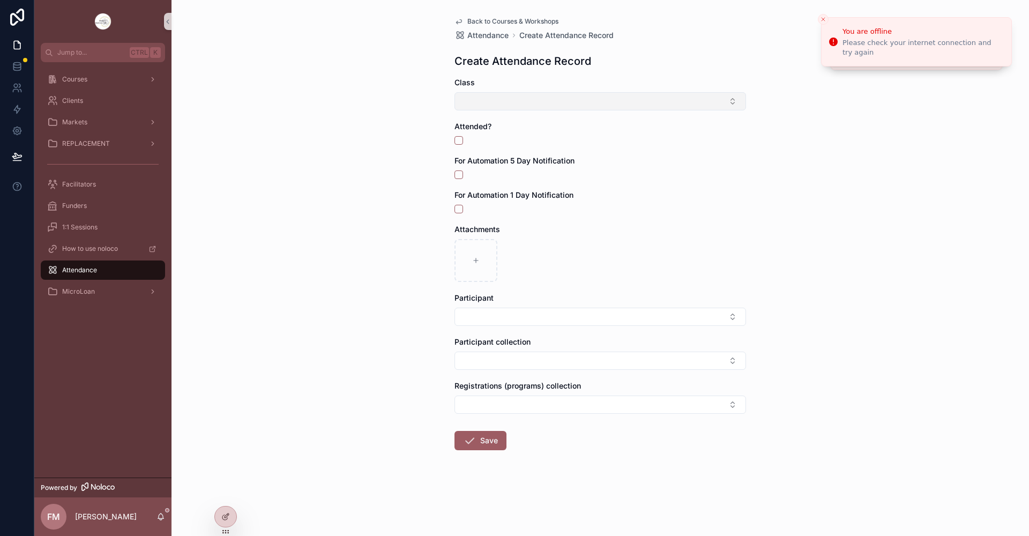
click at [530, 99] on button "Select Button" at bounding box center [599, 101] width 291 height 18
type input "*"
type input "*****"
click at [569, 148] on span "WBH Service Best Training Oct 2 2025 Day 1" at bounding box center [532, 143] width 142 height 11
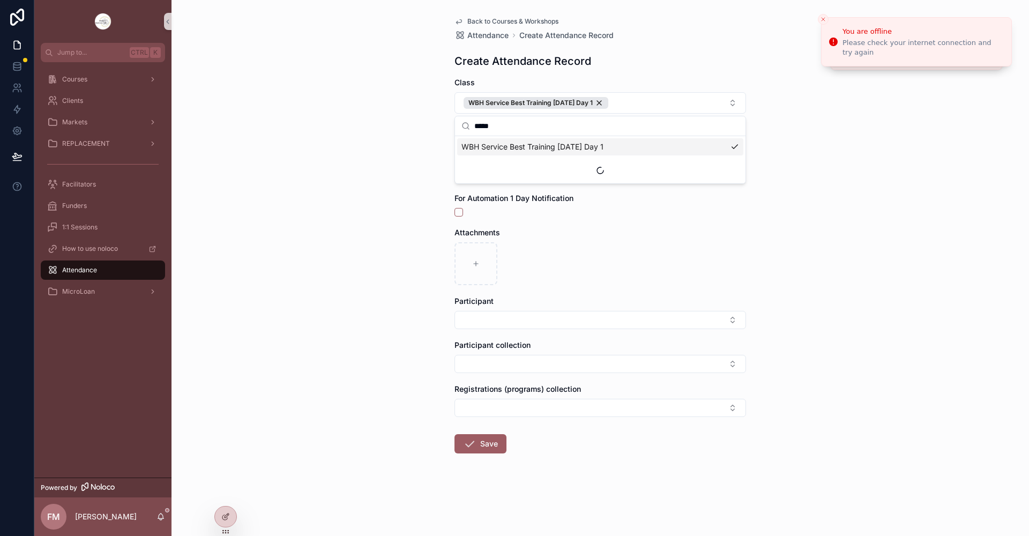
click at [354, 149] on div "Back to Courses & Workshops Attendance Create Attendance Record Create Attendan…" at bounding box center [599, 268] width 857 height 536
click at [458, 144] on button "scrollable content" at bounding box center [458, 143] width 9 height 9
click at [507, 319] on button "Select Button" at bounding box center [599, 320] width 291 height 18
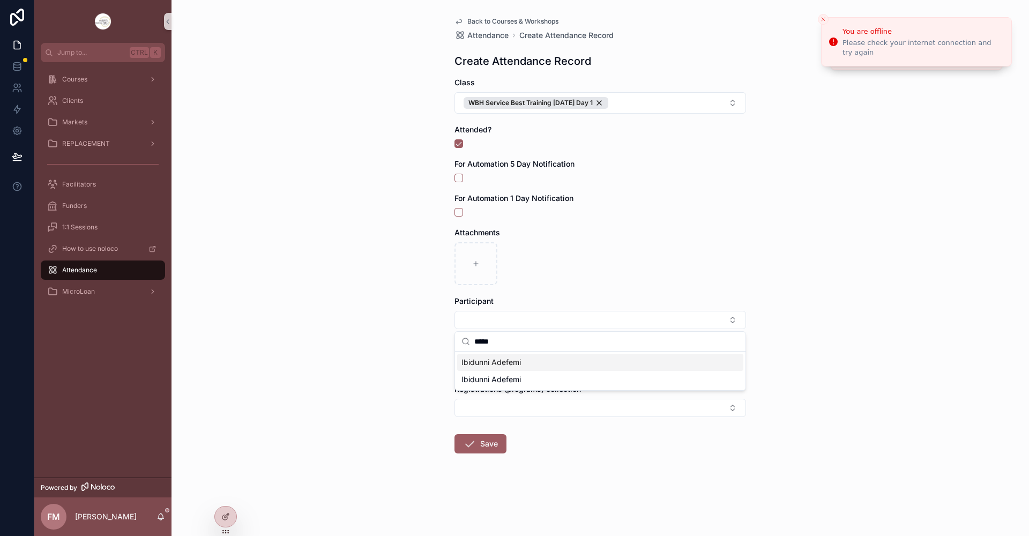
type input "*****"
click at [525, 365] on div "Ibidunni Adefemi" at bounding box center [600, 362] width 286 height 17
click at [822, 264] on div "Back to Courses & Workshops Attendance Create Attendance Record Create Attendan…" at bounding box center [599, 268] width 857 height 536
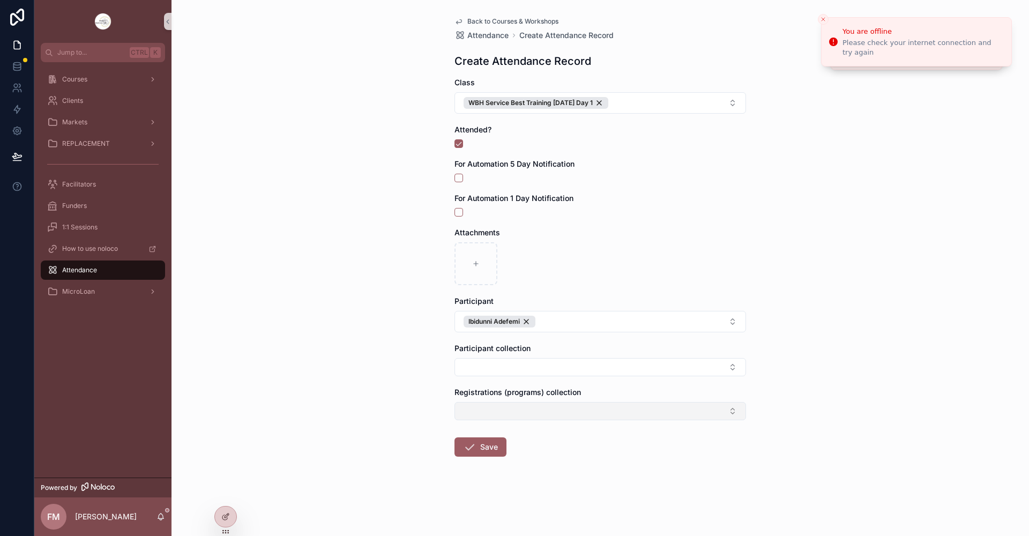
click at [571, 414] on button "Select Button" at bounding box center [599, 411] width 291 height 18
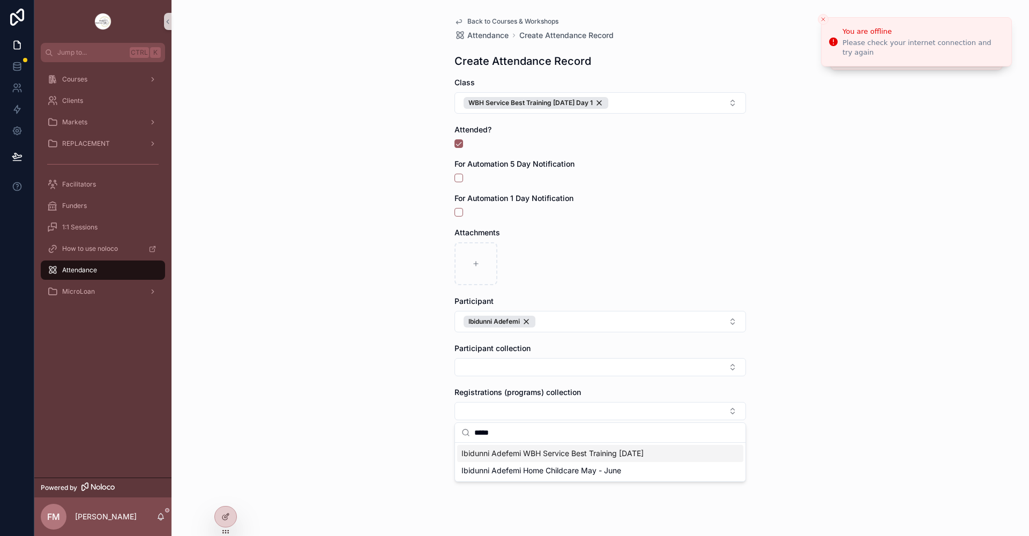
type input "*****"
click at [551, 450] on span "Ibidunni Adefemi WBH Service Best Training Oct 2 2025" at bounding box center [552, 453] width 182 height 11
click at [914, 286] on div "Back to Courses & Workshops Attendance Create Attendance Record Create Attendan…" at bounding box center [599, 268] width 857 height 536
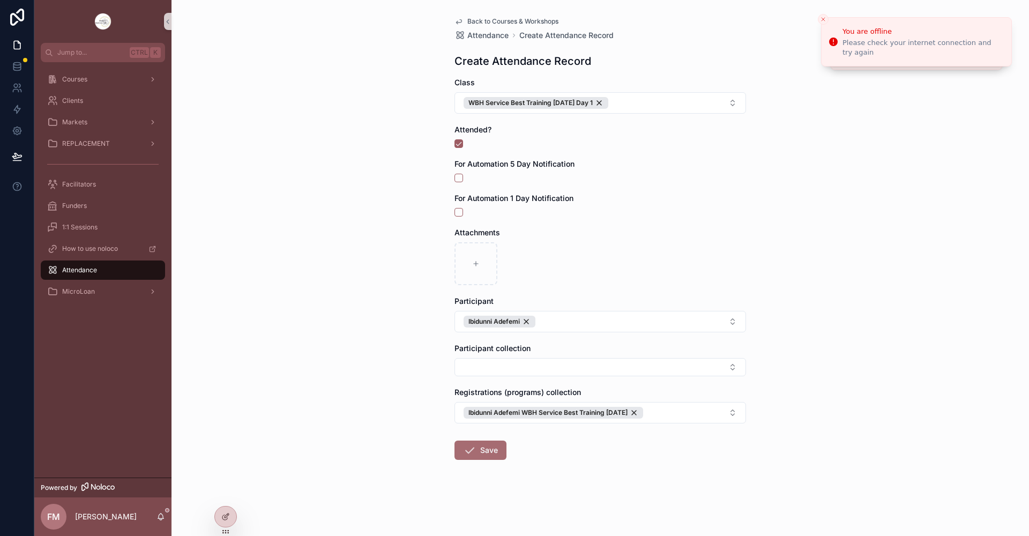
click at [490, 450] on button "Save" at bounding box center [480, 449] width 52 height 19
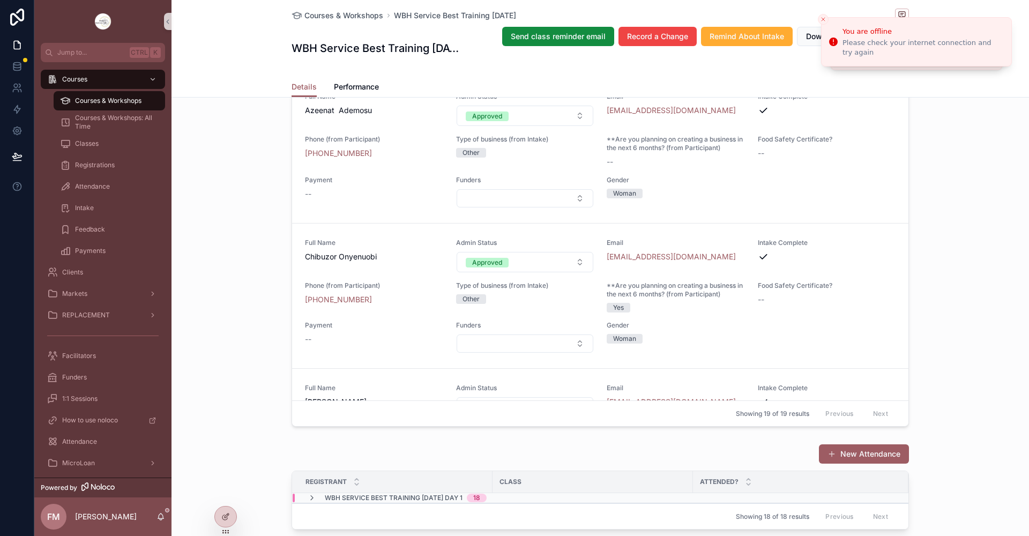
scroll to position [1072, 0]
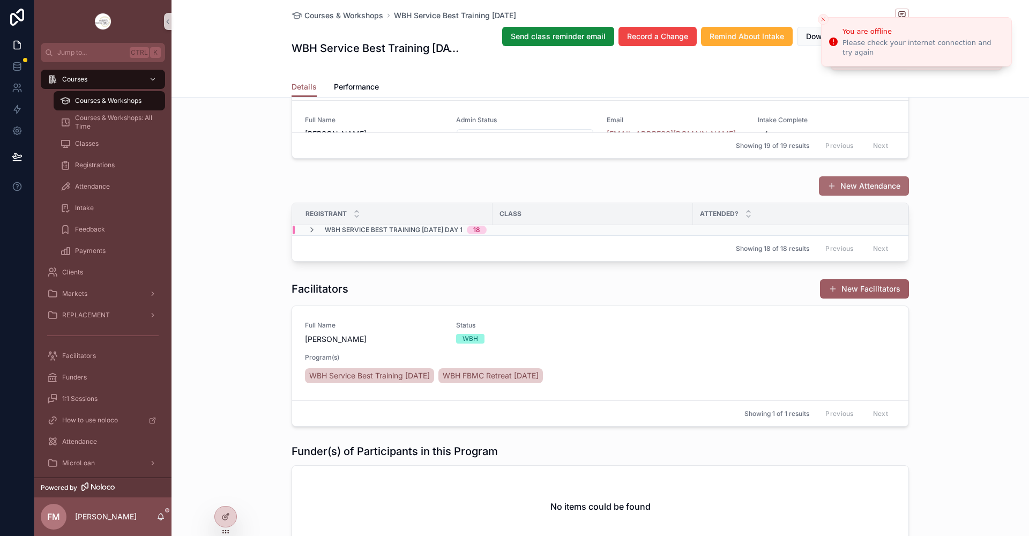
click at [866, 196] on button "New Attendance" at bounding box center [864, 185] width 90 height 19
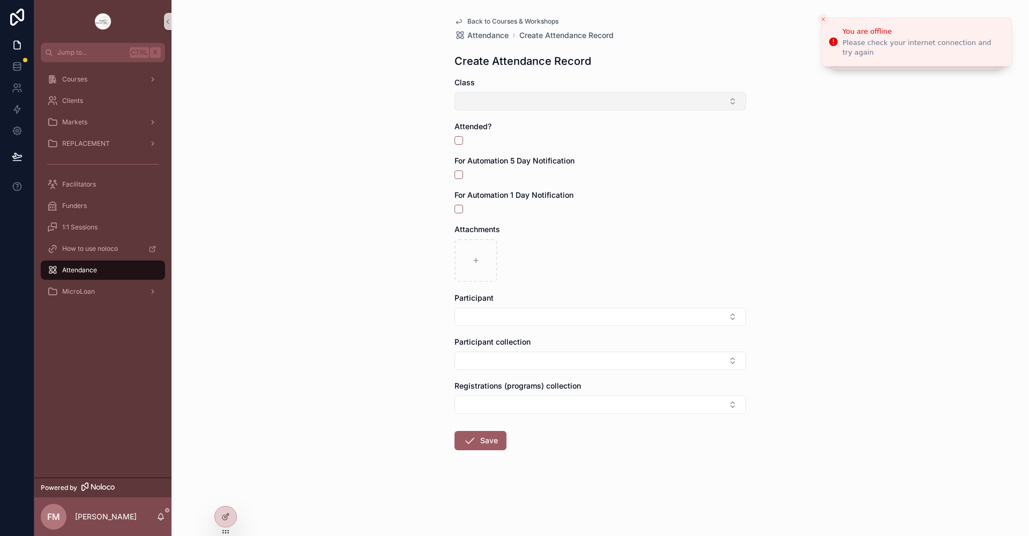
click at [513, 99] on button "Select Button" at bounding box center [599, 101] width 291 height 18
type input "******"
click at [567, 139] on span "WBH Service Best Training Oct 2 2025 Day 1" at bounding box center [532, 143] width 142 height 11
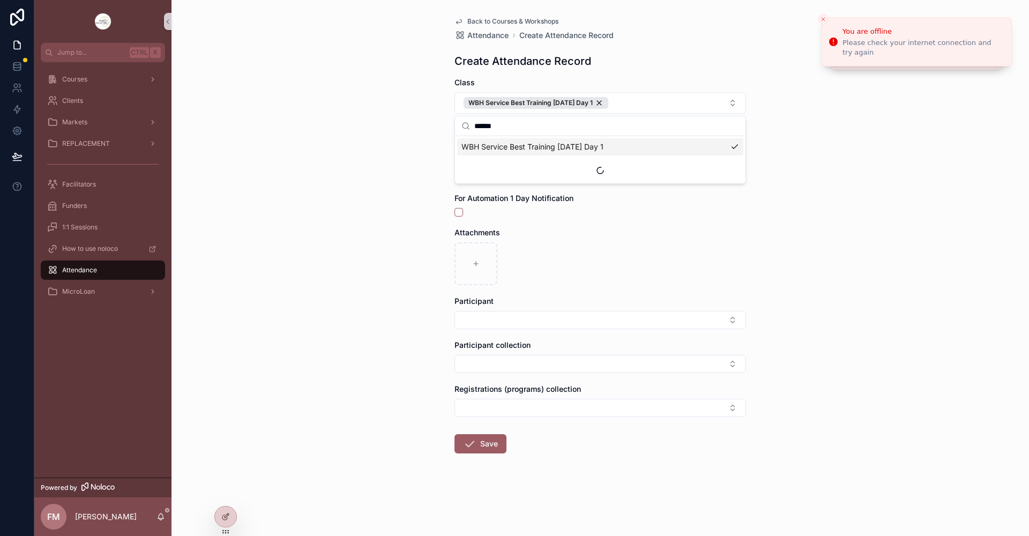
click at [395, 143] on div "Back to Courses & Workshops Attendance Create Attendance Record Create Attendan…" at bounding box center [599, 268] width 857 height 536
click at [459, 144] on button "scrollable content" at bounding box center [458, 143] width 9 height 9
click at [491, 313] on button "Select Button" at bounding box center [599, 320] width 291 height 18
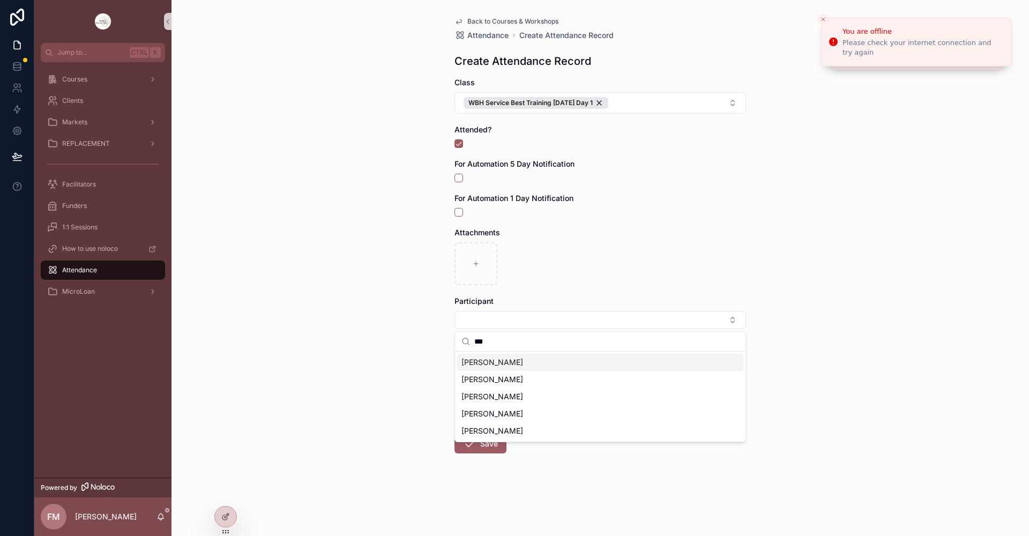
click at [517, 344] on input "***" at bounding box center [606, 341] width 265 height 19
click at [517, 343] on input "***" at bounding box center [606, 341] width 265 height 19
click at [516, 343] on input "***" at bounding box center [606, 341] width 265 height 19
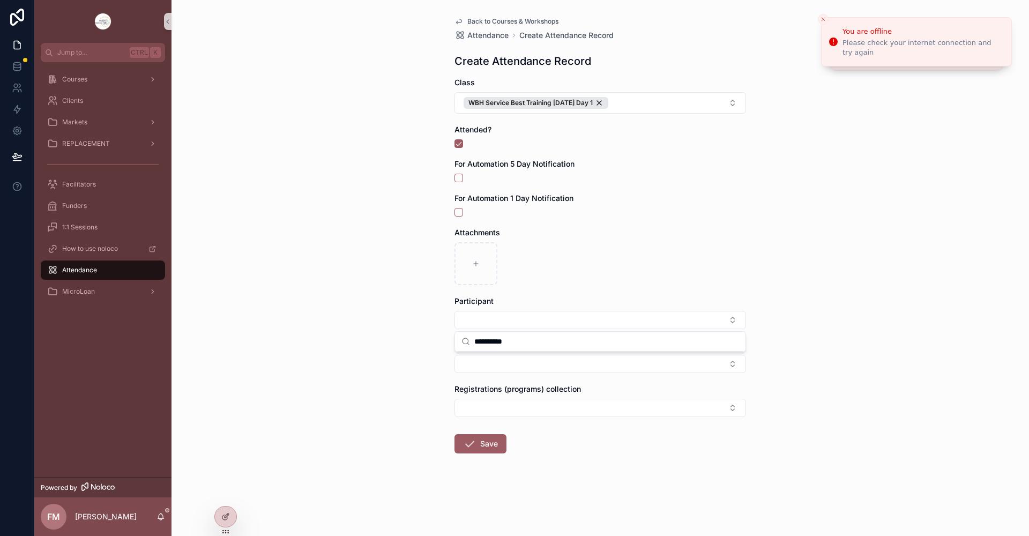
drag, startPoint x: 515, startPoint y: 342, endPoint x: 454, endPoint y: 342, distance: 61.6
click at [454, 342] on div "**********" at bounding box center [531, 268] width 994 height 536
type input "*"
type input "*******"
click at [505, 362] on span "Ifesola Onabegun" at bounding box center [492, 362] width 62 height 11
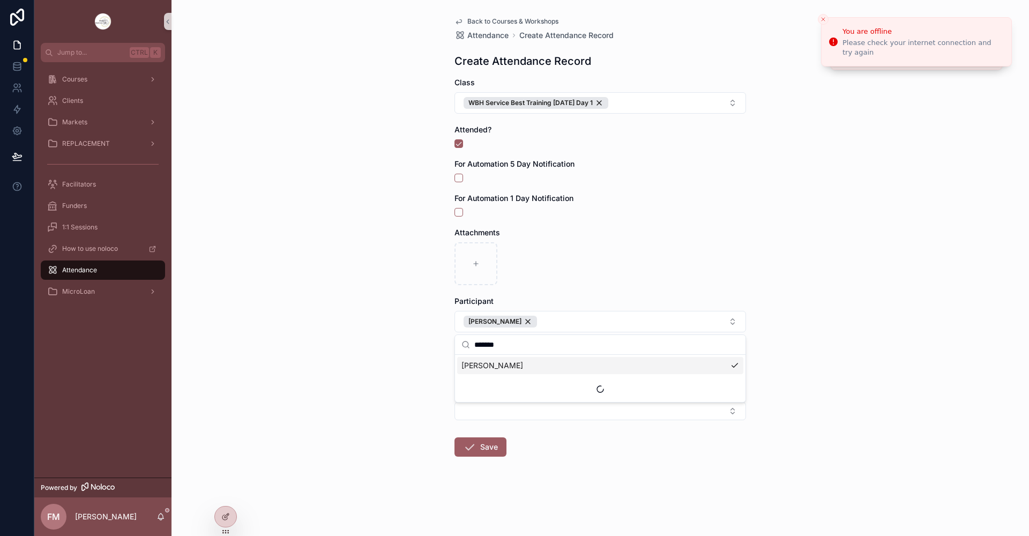
click at [834, 310] on div "Back to Courses & Workshops Attendance Create Attendance Record Create Attendan…" at bounding box center [599, 268] width 857 height 536
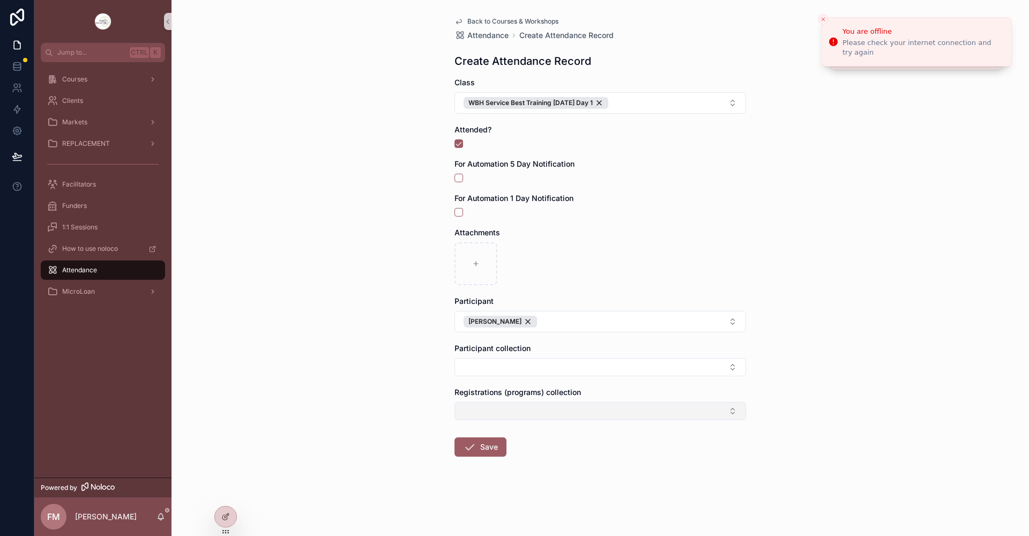
click at [570, 402] on button "Select Button" at bounding box center [599, 411] width 291 height 18
type input "******"
click at [556, 455] on span "Ifesola Onabegun WBH Service Best Training Oct 2 2025" at bounding box center [553, 453] width 184 height 11
click at [345, 400] on div "Back to Courses & Workshops Attendance Create Attendance Record Create Attendan…" at bounding box center [599, 268] width 857 height 536
click at [482, 450] on button "Save" at bounding box center [480, 449] width 52 height 19
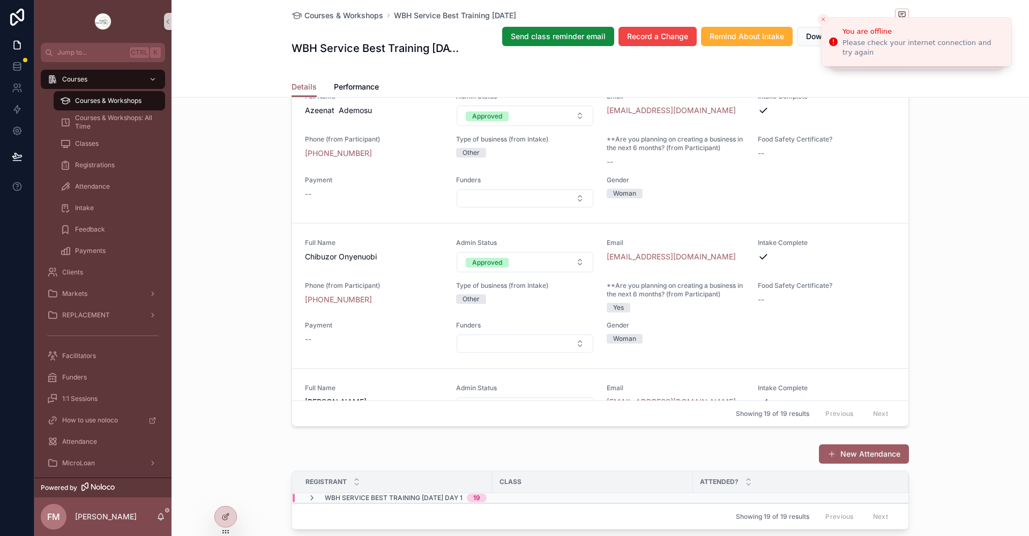
scroll to position [1072, 0]
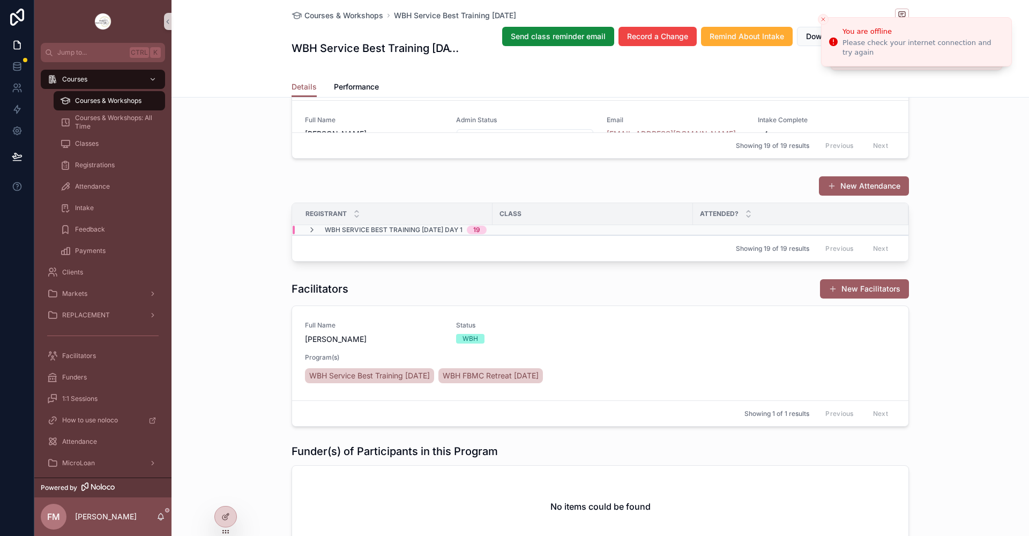
click at [874, 196] on button "New Attendance" at bounding box center [864, 185] width 90 height 19
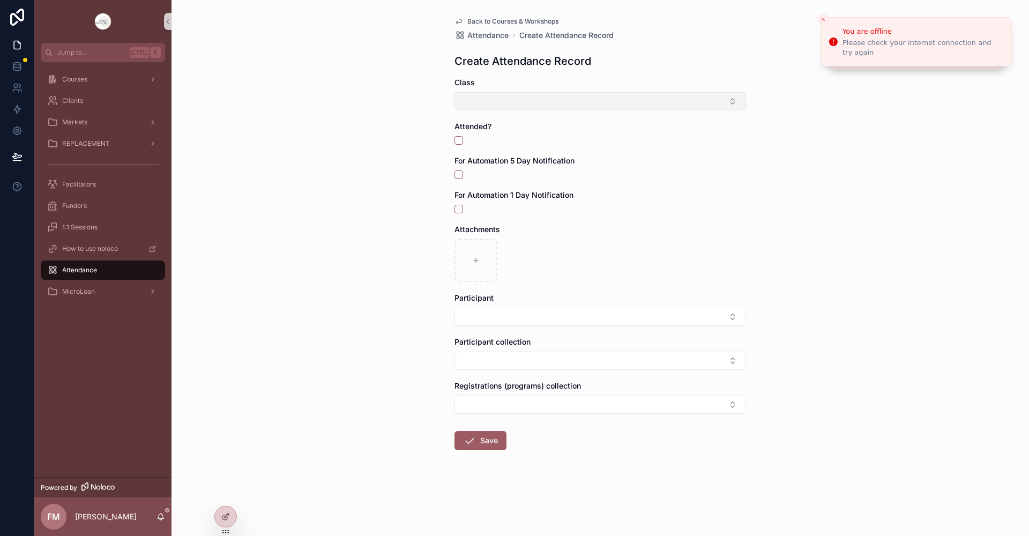
click at [544, 104] on button "Select Button" at bounding box center [599, 101] width 291 height 18
type input "******"
click at [554, 143] on span "WBH Service Best Training Oct 2 2025 Day 1" at bounding box center [532, 143] width 142 height 11
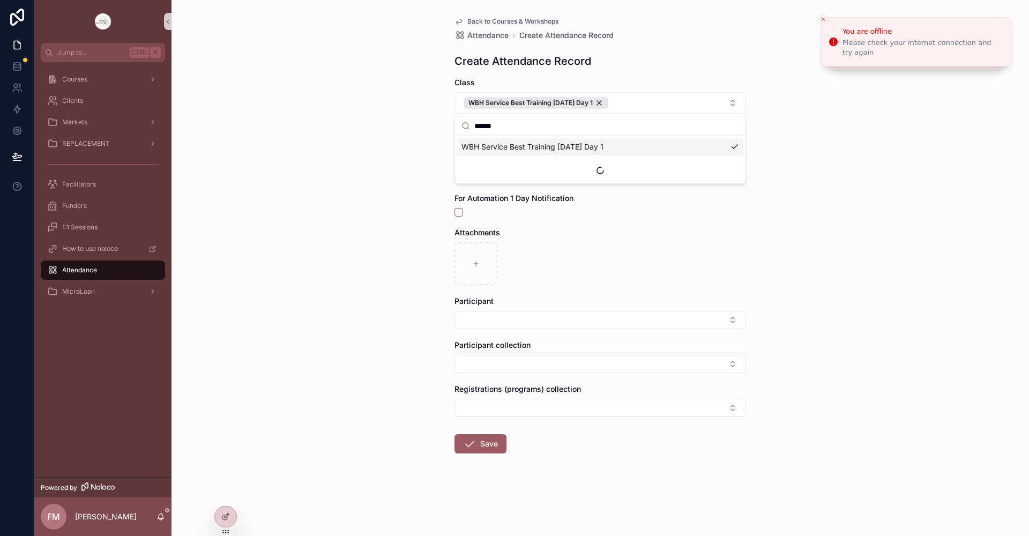
click at [376, 165] on div "Back to Courses & Workshops Attendance Create Attendance Record Create Attendan…" at bounding box center [599, 268] width 857 height 536
click at [457, 143] on button "scrollable content" at bounding box center [458, 143] width 9 height 9
click at [496, 316] on button "Select Button" at bounding box center [599, 320] width 291 height 18
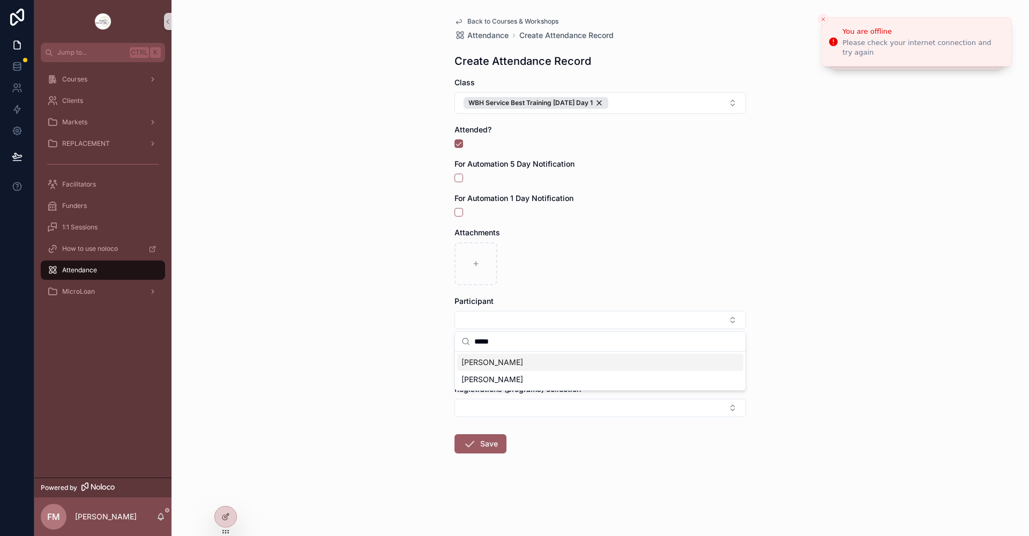
type input "*****"
click at [513, 365] on span "Krisztina Marki" at bounding box center [492, 362] width 62 height 11
click at [328, 250] on div "Back to Courses & Workshops Attendance Create Attendance Record Create Attendan…" at bounding box center [599, 268] width 857 height 536
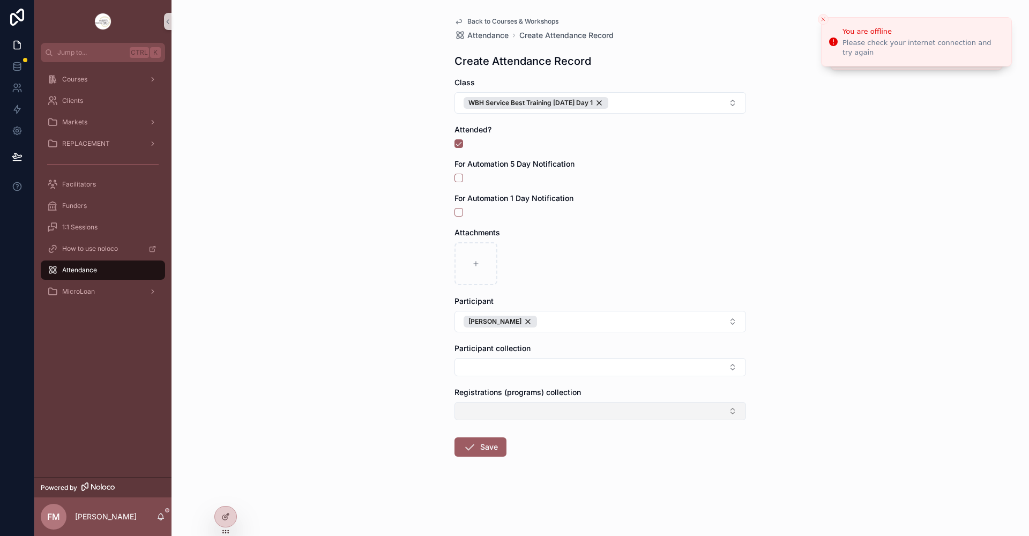
click at [504, 412] on button "Select Button" at bounding box center [599, 411] width 291 height 18
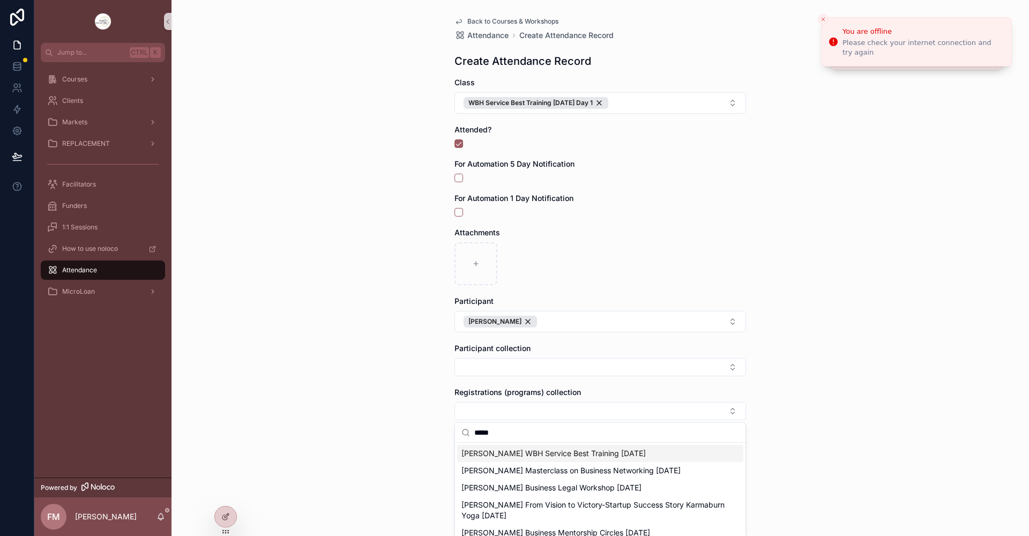
type input "*****"
click at [551, 455] on span "Krisztina Marki WBH Service Best Training Oct 2 2025" at bounding box center [553, 453] width 184 height 11
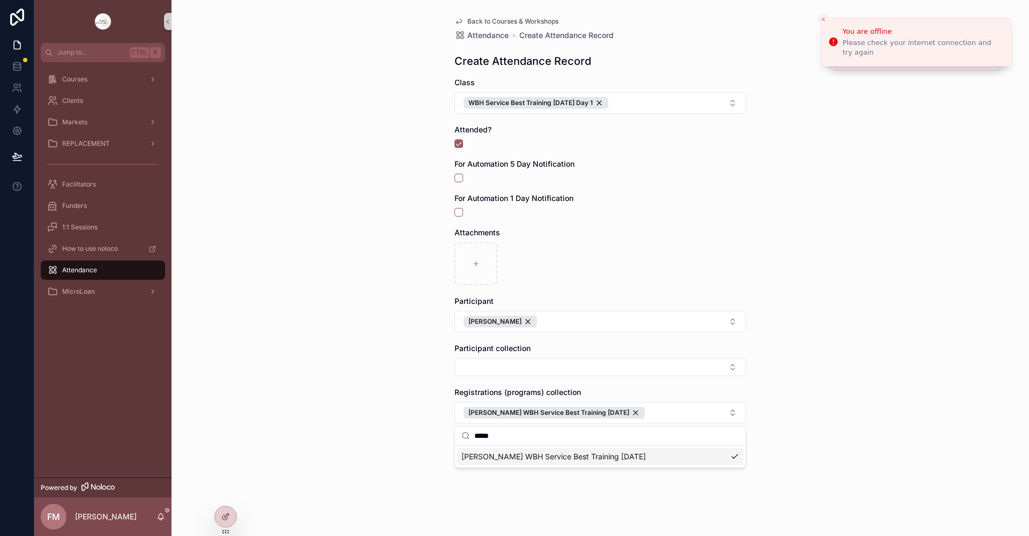
click at [342, 382] on div "Back to Courses & Workshops Attendance Create Attendance Record Create Attendan…" at bounding box center [599, 268] width 857 height 536
click at [497, 454] on button "Save" at bounding box center [480, 449] width 52 height 19
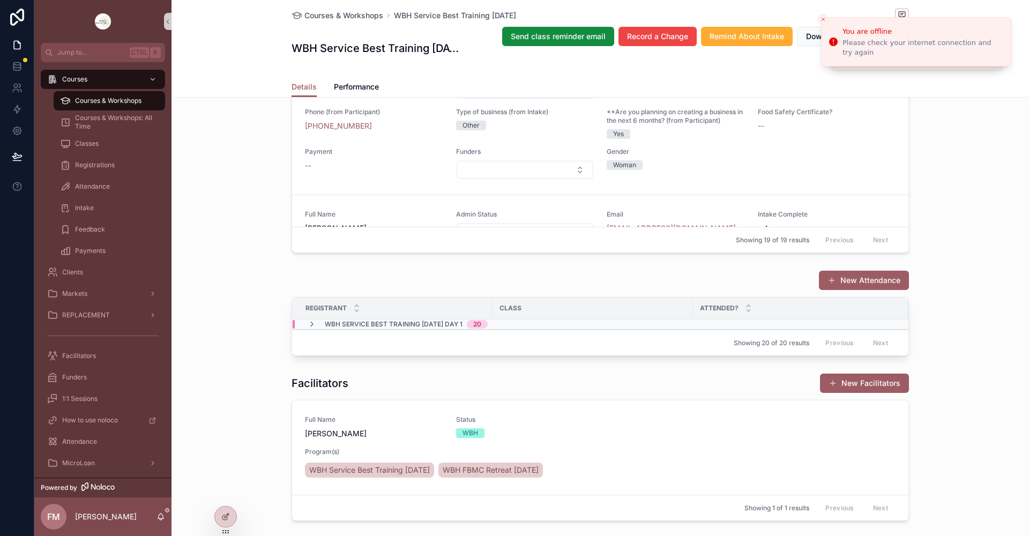
scroll to position [1072, 0]
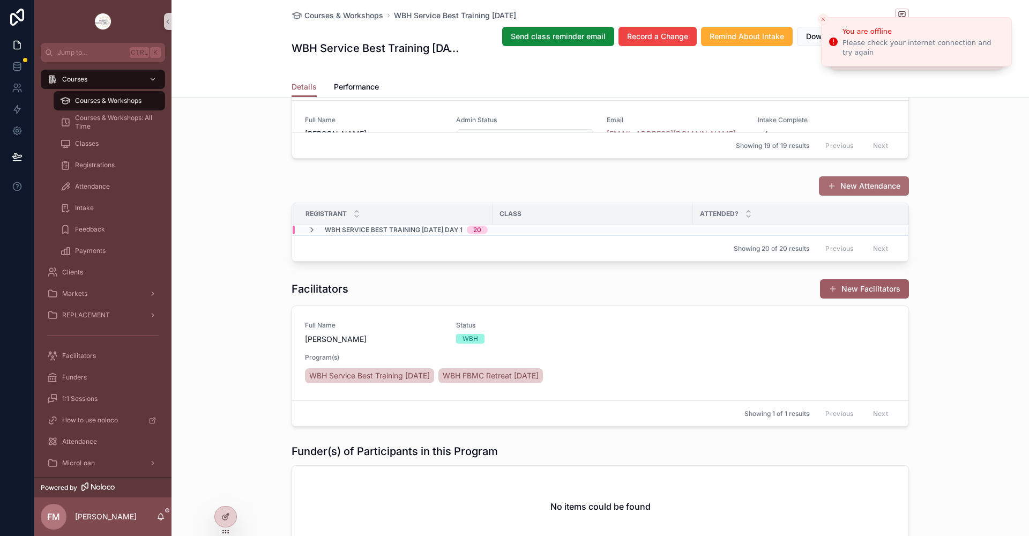
click at [846, 196] on button "New Attendance" at bounding box center [864, 185] width 90 height 19
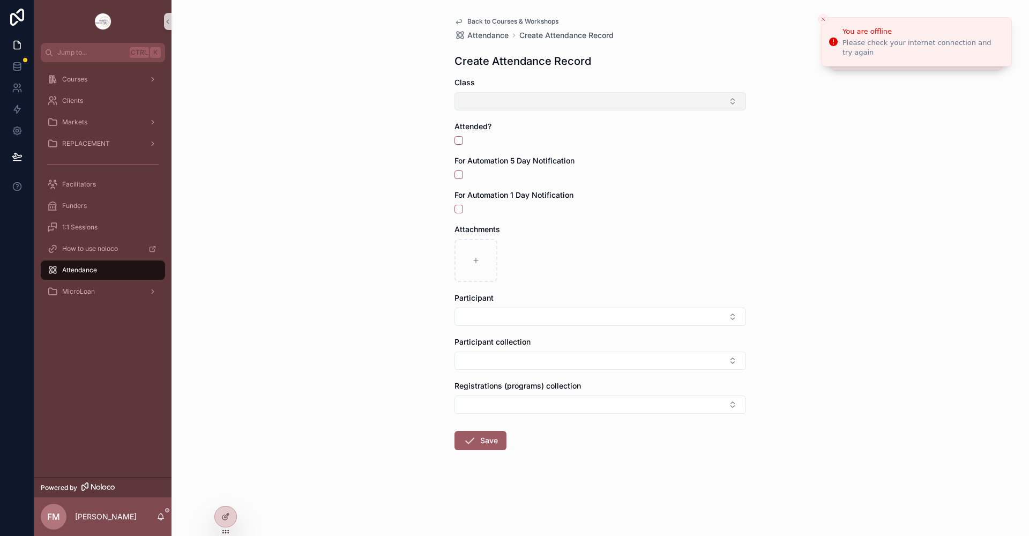
click at [553, 101] on button "Select Button" at bounding box center [599, 101] width 291 height 18
type input "****"
click at [565, 145] on span "WBH Service Best Training Oct 2 2025 Day 1" at bounding box center [532, 143] width 142 height 11
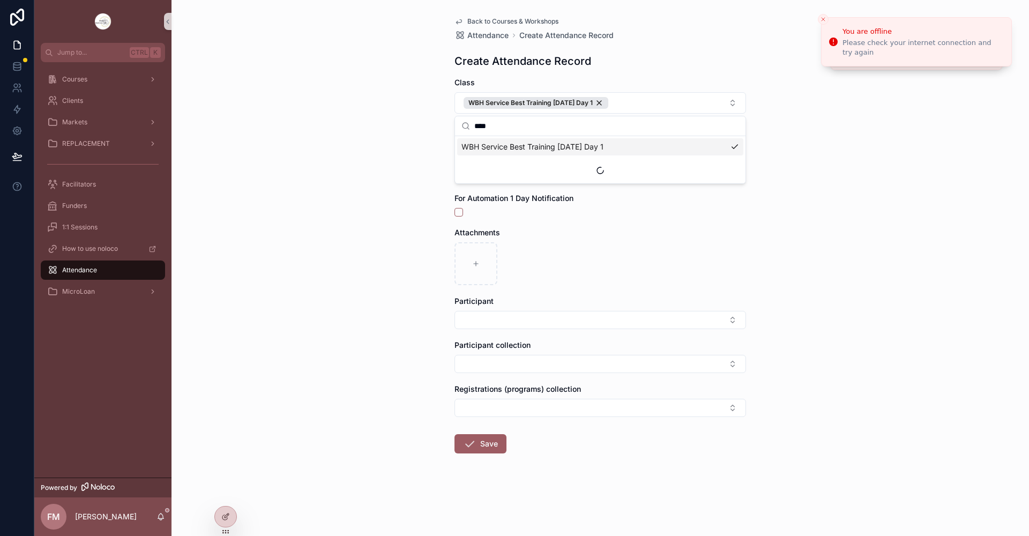
click at [384, 184] on div "Back to Courses & Workshops Attendance Create Attendance Record Create Attendan…" at bounding box center [599, 268] width 857 height 536
click at [458, 146] on button "scrollable content" at bounding box center [458, 143] width 9 height 9
click at [488, 320] on button "Select Button" at bounding box center [599, 320] width 291 height 18
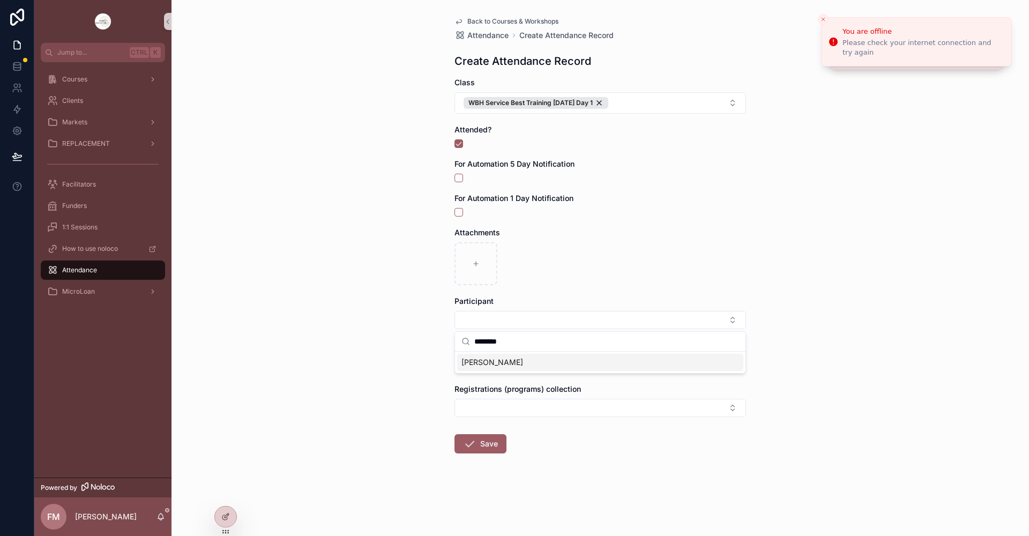
type input "********"
click at [532, 359] on div "Michelle Richard" at bounding box center [600, 362] width 286 height 17
click at [370, 315] on div "Back to Courses & Workshops Attendance Create Attendance Record Create Attendan…" at bounding box center [599, 268] width 857 height 536
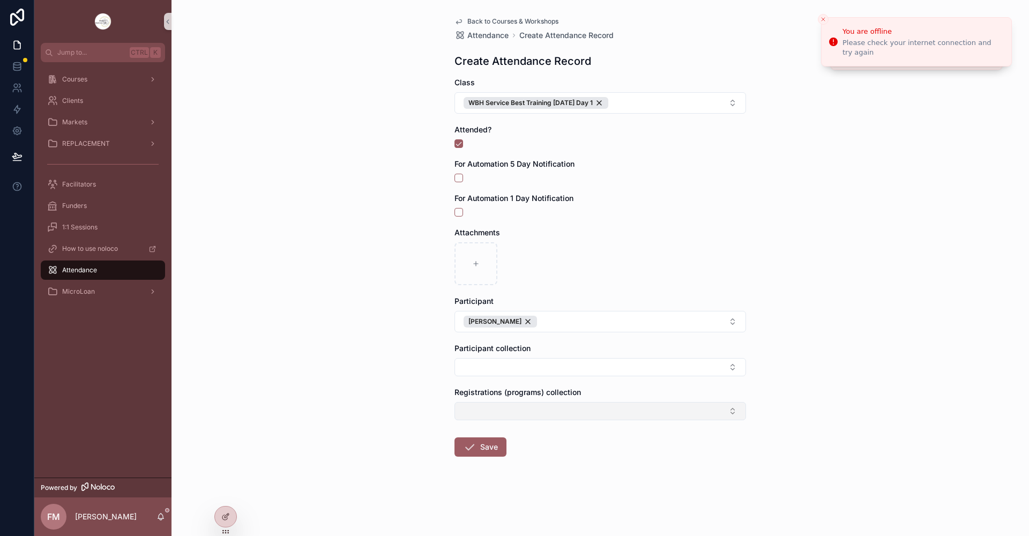
click at [494, 413] on button "Select Button" at bounding box center [599, 411] width 291 height 18
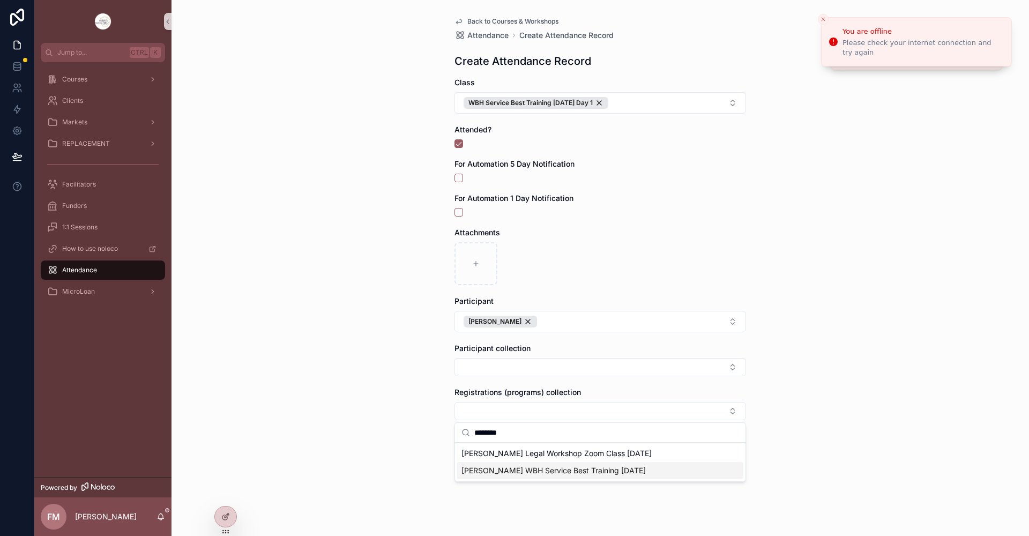
type input "********"
click at [545, 469] on span "Michelle Richard WBH Service Best Training Oct 2 2025" at bounding box center [553, 470] width 184 height 11
click at [968, 229] on div "Back to Courses & Workshops Attendance Create Attendance Record Create Attendan…" at bounding box center [599, 268] width 857 height 536
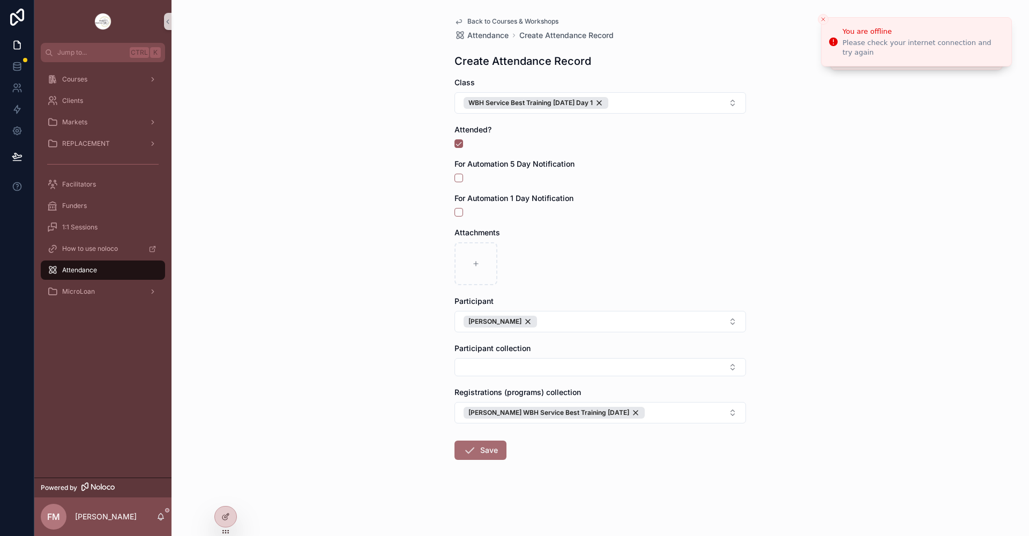
click at [470, 454] on icon "scrollable content" at bounding box center [469, 450] width 13 height 13
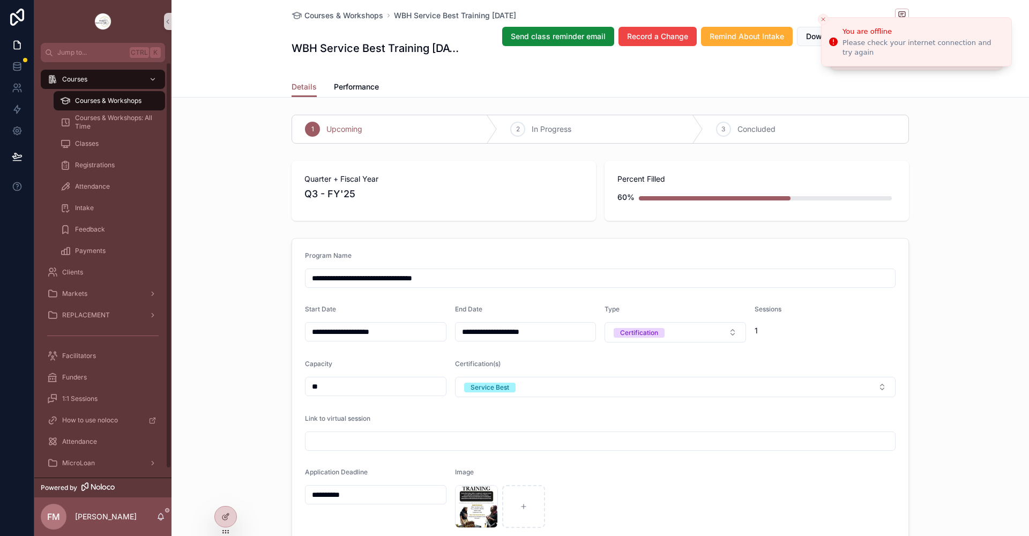
click at [143, 99] on div "Courses & Workshops" at bounding box center [109, 100] width 99 height 17
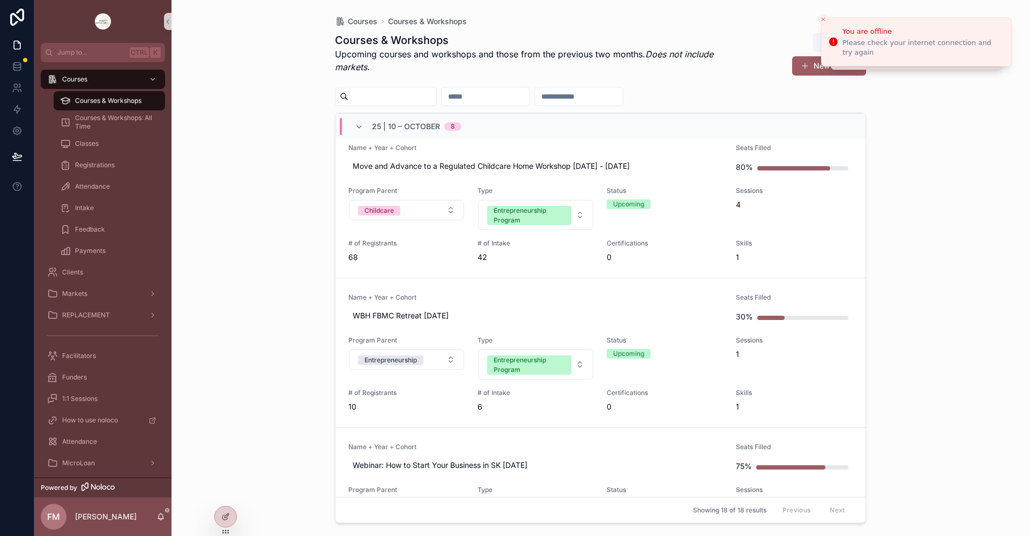
scroll to position [482, 0]
click at [593, 289] on link "Name + Year + Cohort WBH FBMC Retreat Oct 9 2025 Seats Filled 30% Program Paren…" at bounding box center [600, 351] width 530 height 149
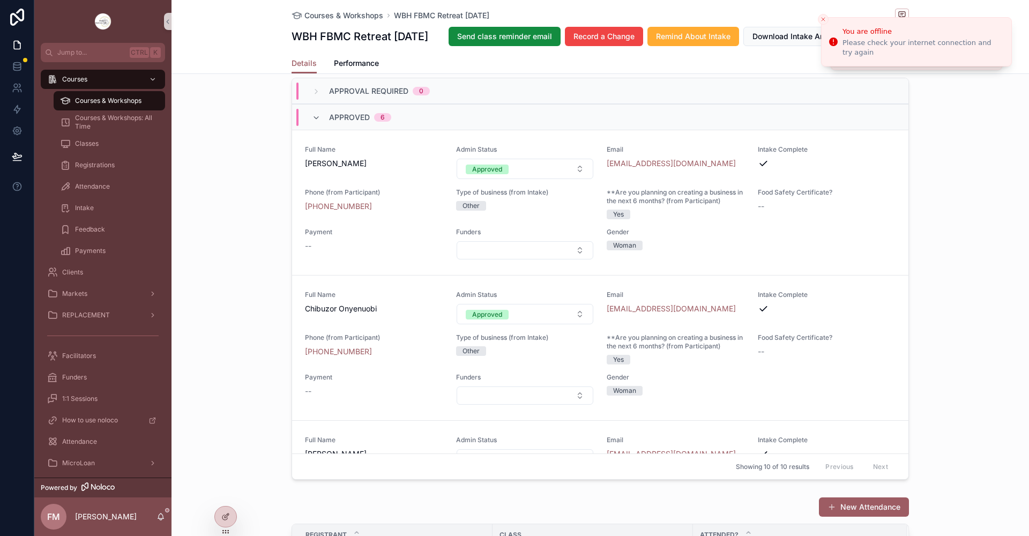
scroll to position [750, 0]
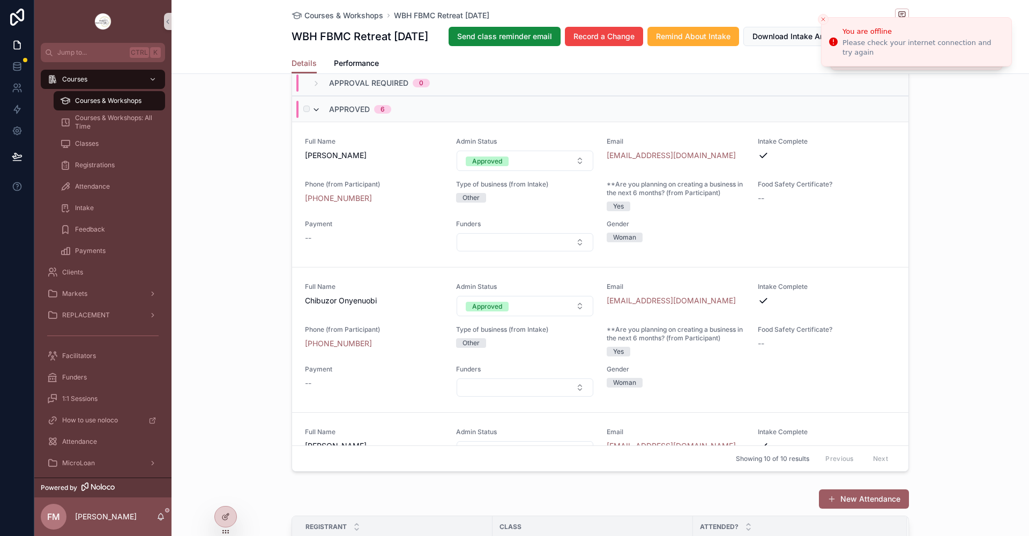
click at [312, 114] on icon "scrollable content" at bounding box center [316, 110] width 9 height 9
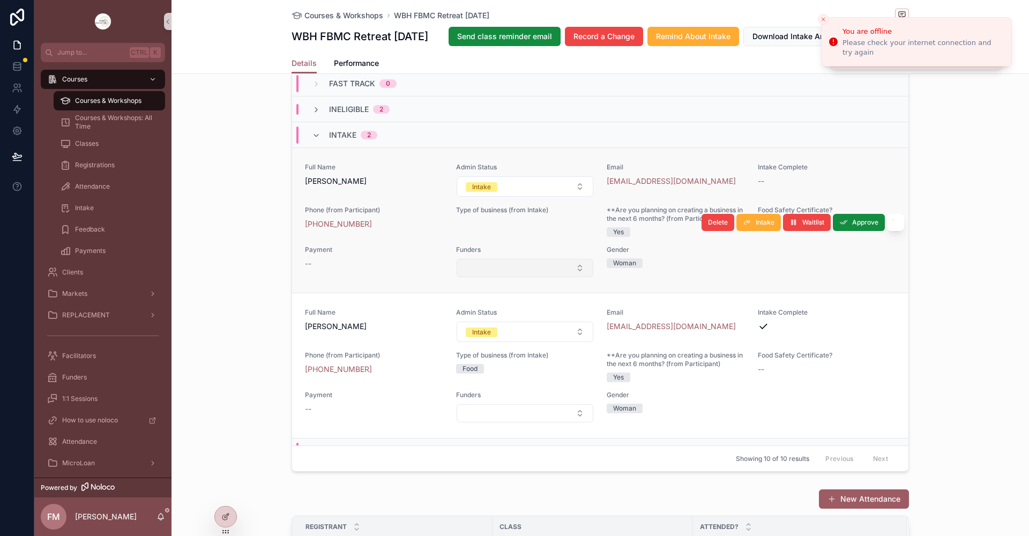
scroll to position [0, 0]
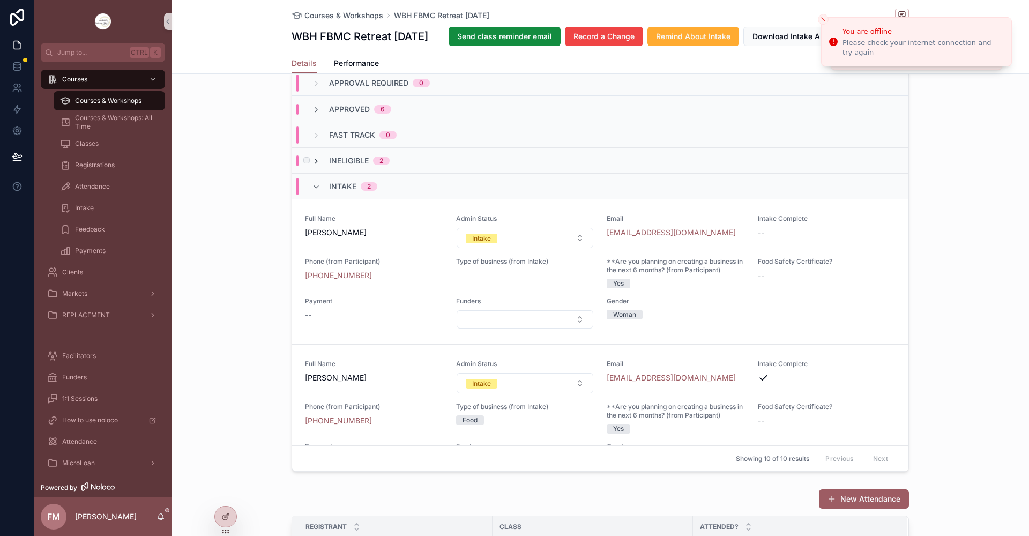
click at [312, 166] on icon "scrollable content" at bounding box center [316, 161] width 9 height 9
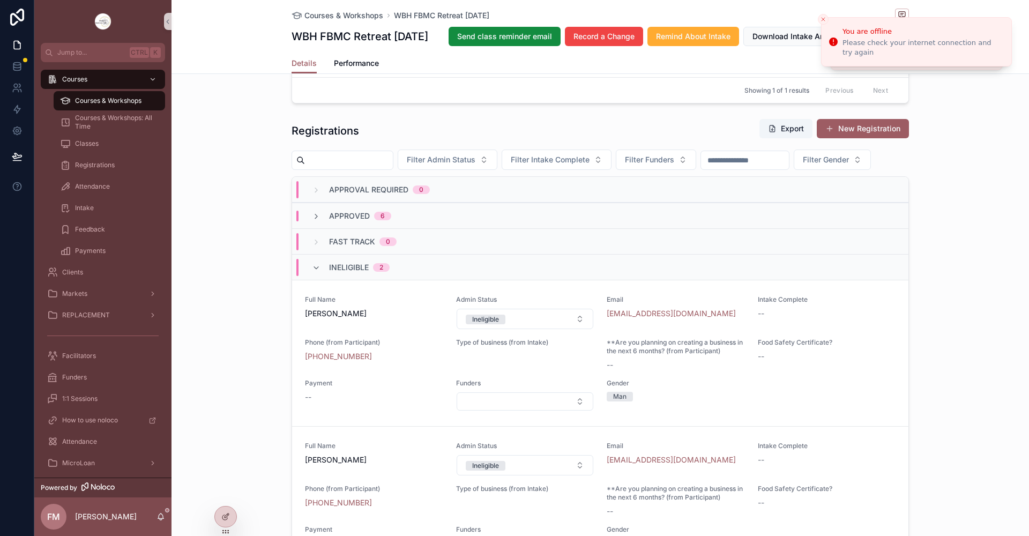
scroll to position [643, 0]
click at [147, 97] on div "Courses & Workshops" at bounding box center [109, 100] width 99 height 17
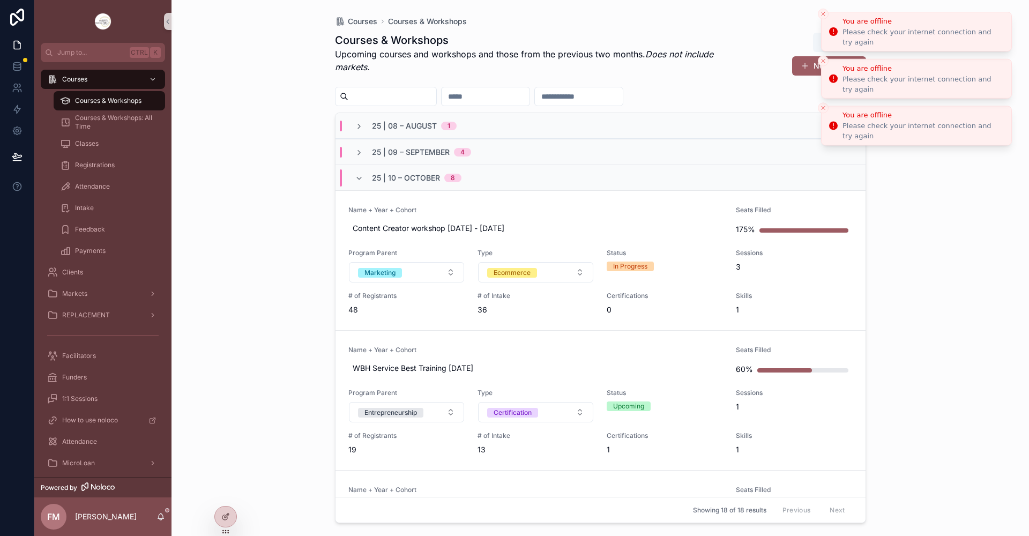
click at [826, 12] on button "Close toast" at bounding box center [823, 14] width 11 height 11
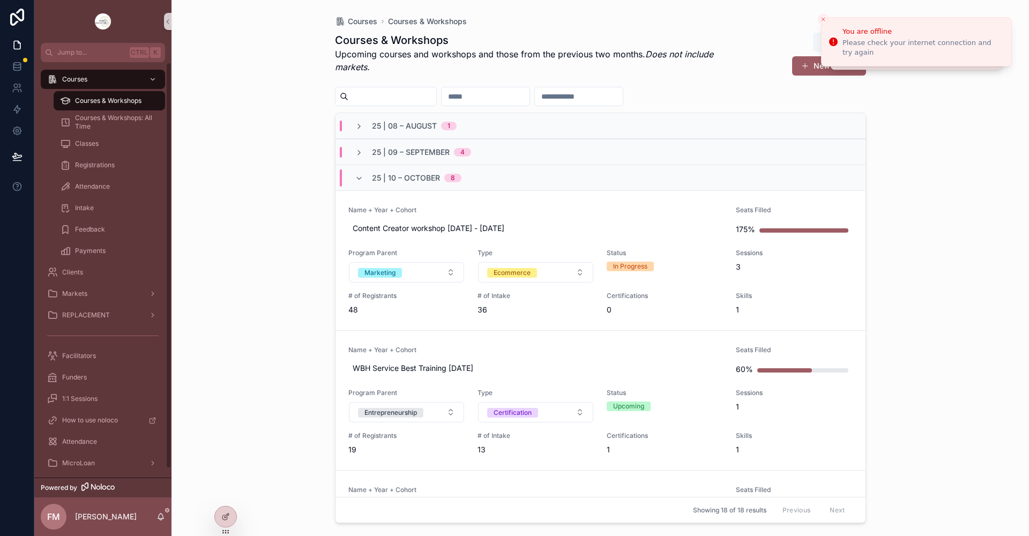
click at [140, 101] on span "Courses & Workshops" at bounding box center [108, 100] width 66 height 9
